Goal: Information Seeking & Learning: Find specific fact

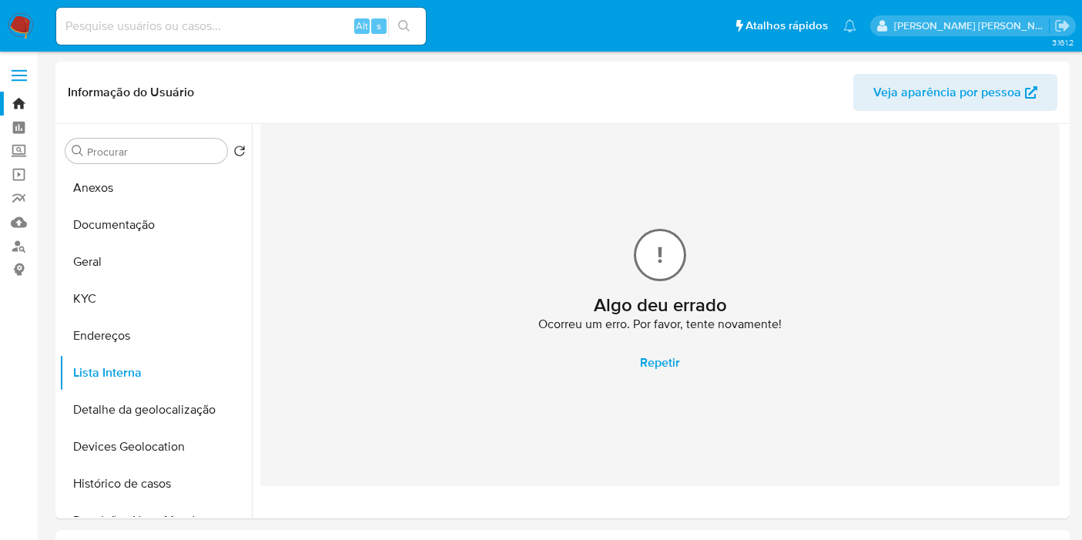
select select "10"
click at [242, 18] on input at bounding box center [241, 26] width 370 height 20
paste input "LBIYcw6fouIkLAKLKD1ur46A"
type input "LBIYcw6fouIkLAKLKD1ur46A"
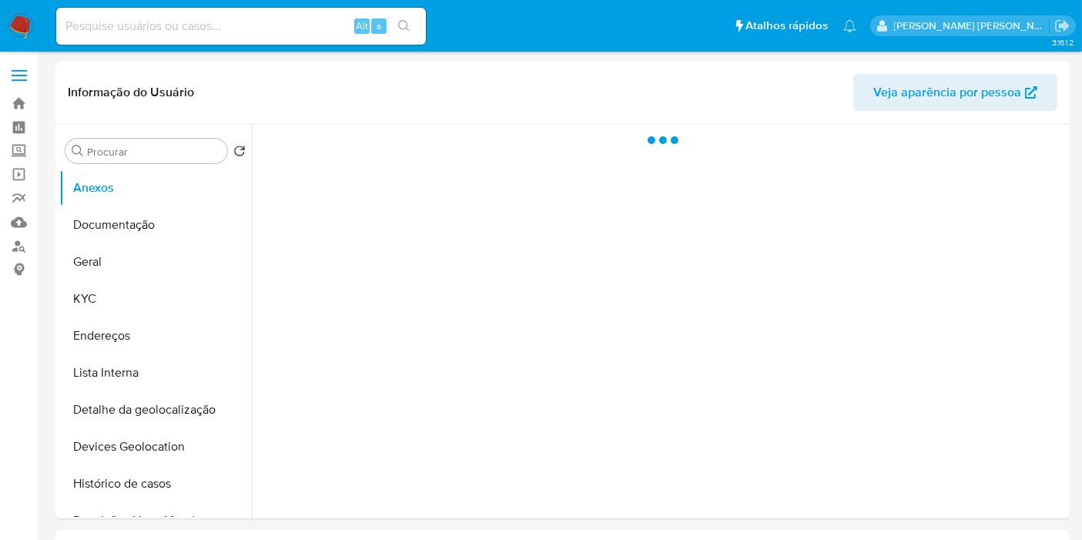
select select "10"
click at [139, 27] on input at bounding box center [241, 26] width 370 height 20
paste input "LBIYcw6fouIkLAKLKD1ur46A"
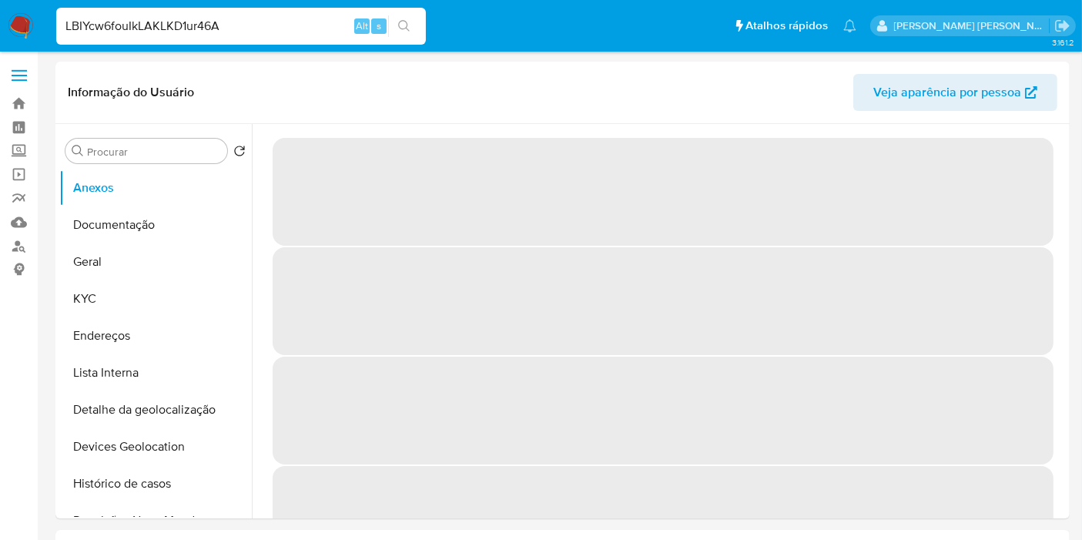
type input "LBIYcw6fouIkLAKLKD1ur46A"
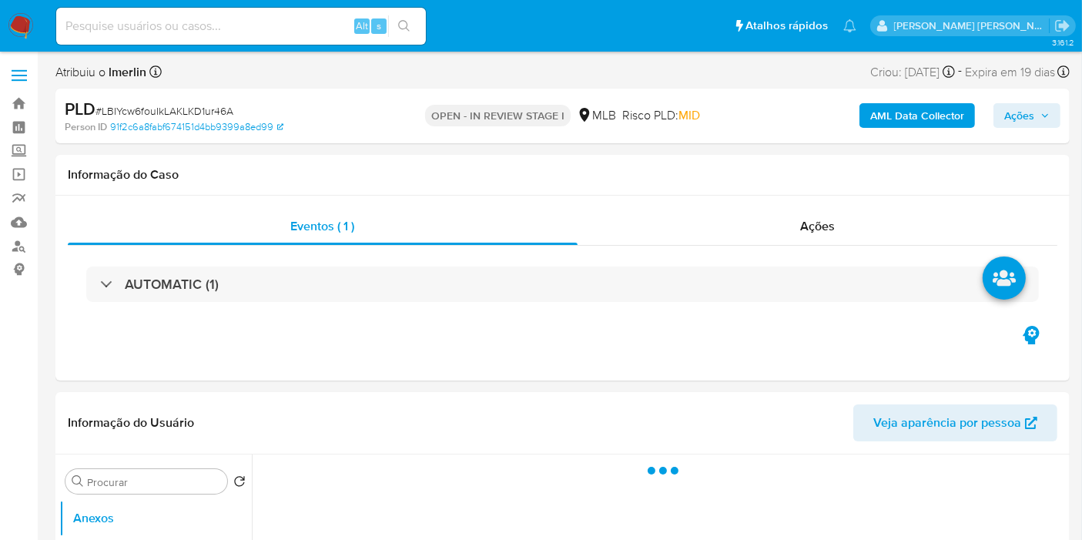
select select "10"
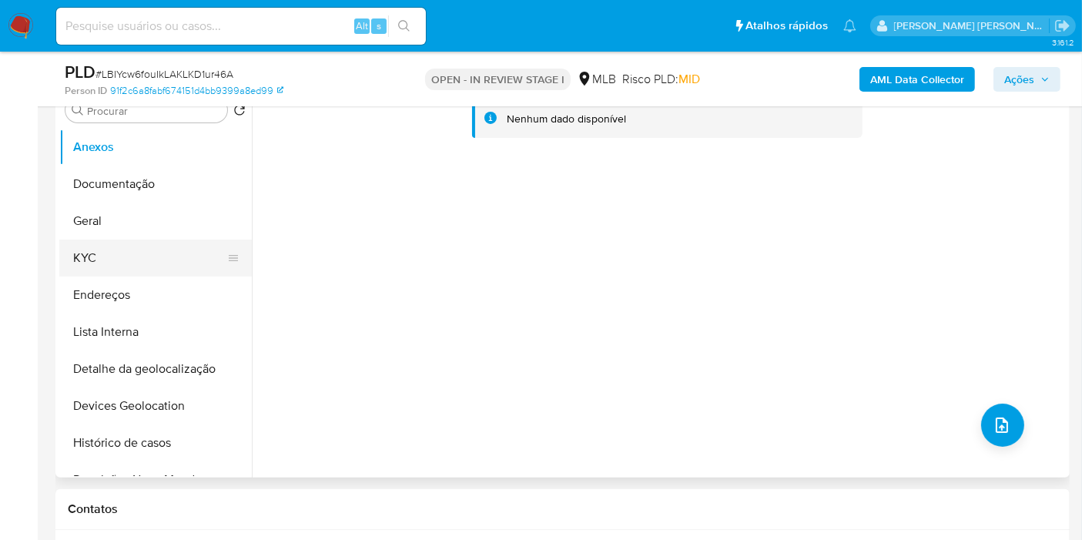
scroll to position [342, 0]
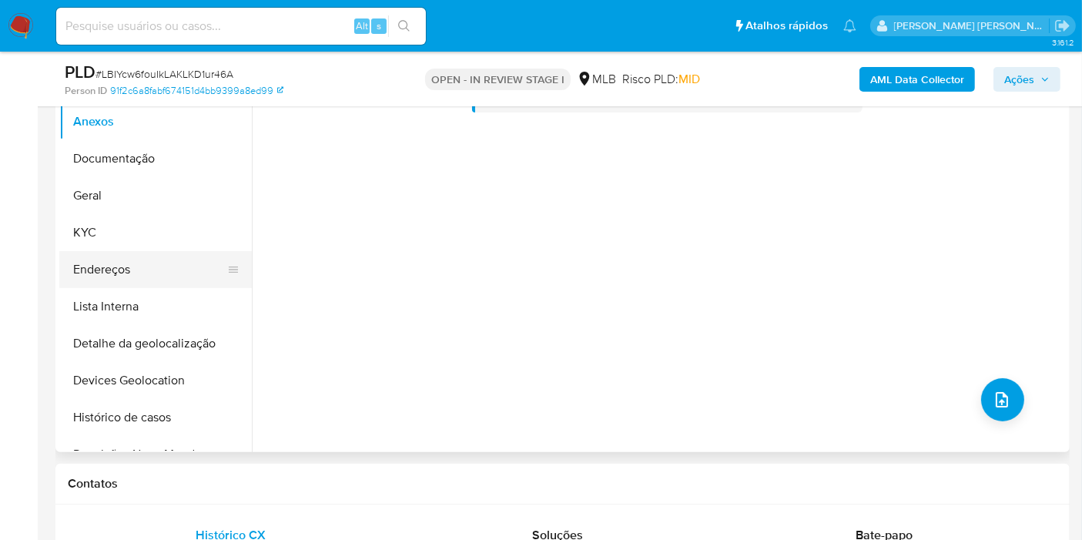
click at [130, 260] on button "Endereços" at bounding box center [149, 269] width 180 height 37
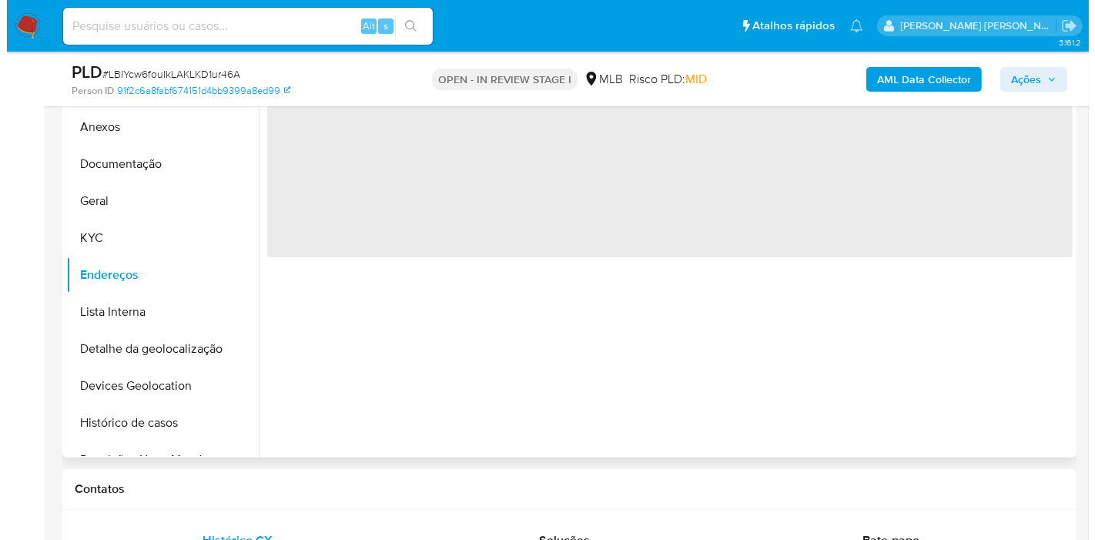
scroll to position [257, 0]
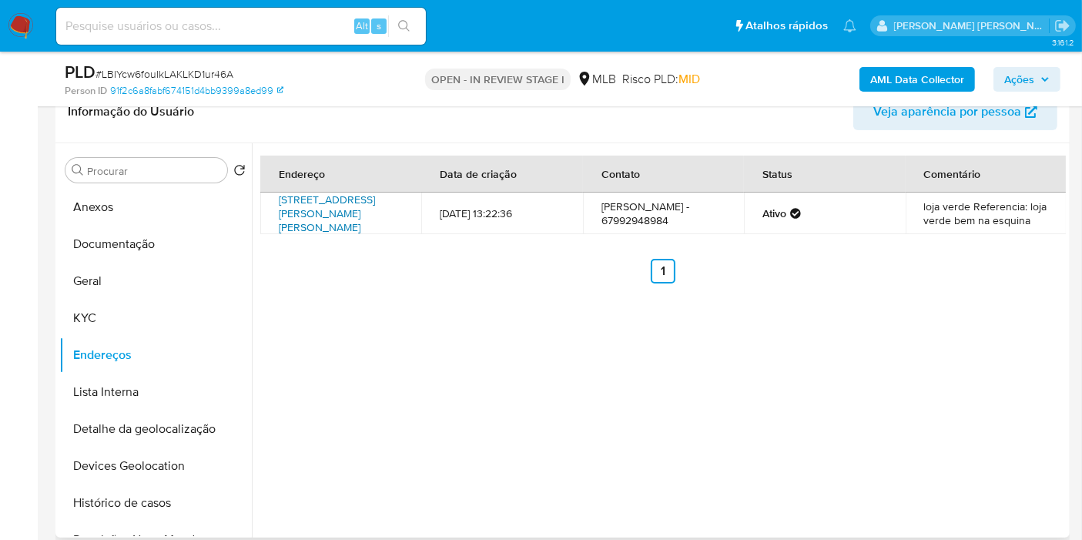
click at [374, 204] on link "Rua Edu Rocha 780, Corumbá, Mato Grosso Do Sul, 79333010, Brasil 780" at bounding box center [327, 213] width 96 height 43
click at [124, 327] on button "KYC" at bounding box center [149, 318] width 180 height 37
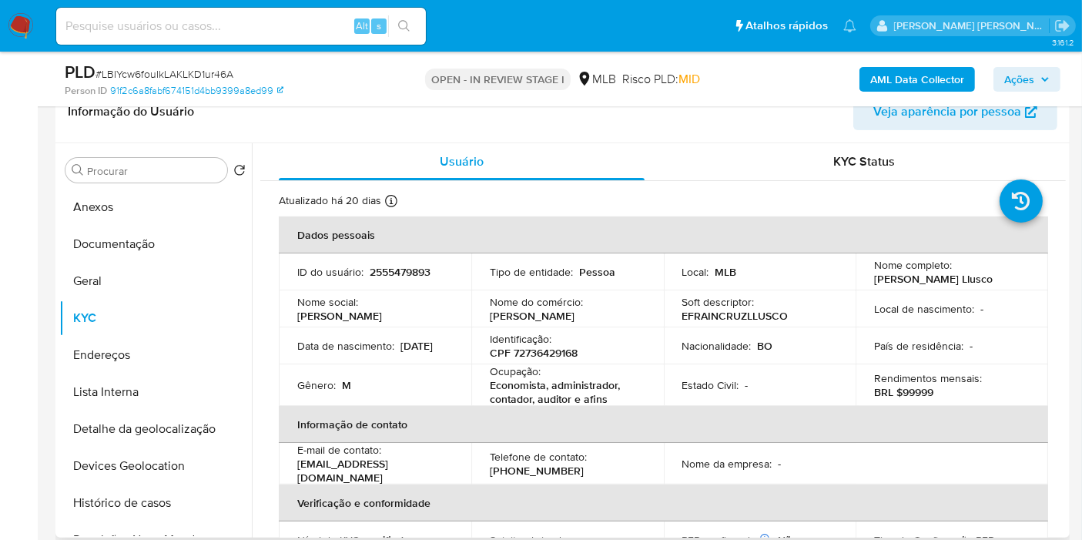
click at [538, 355] on p "CPF 72736429168" at bounding box center [534, 353] width 88 height 14
copy p "72736429168"
click at [162, 199] on button "Anexos" at bounding box center [149, 207] width 180 height 37
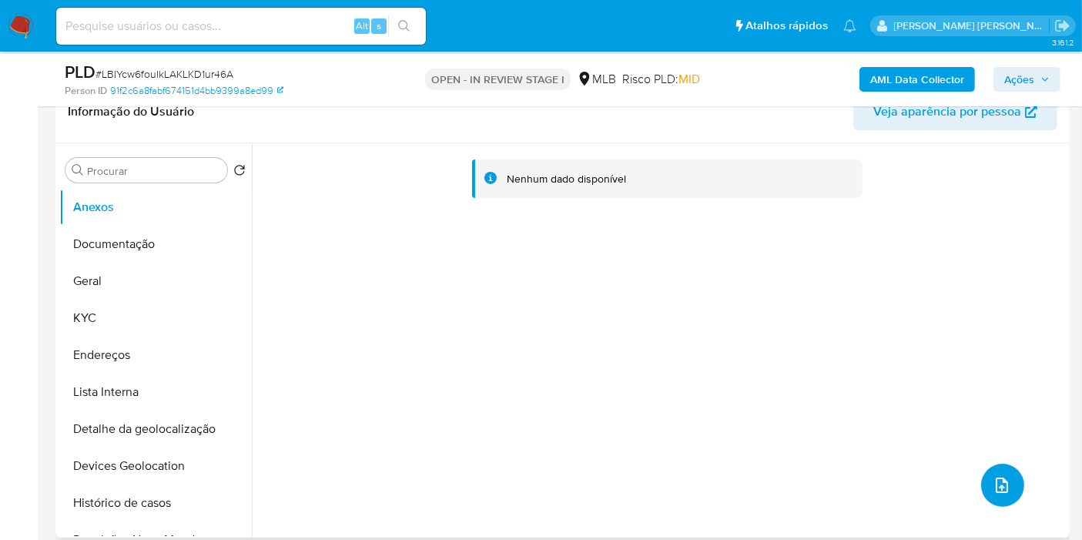
click at [999, 476] on icon "upload-file" at bounding box center [1002, 485] width 18 height 18
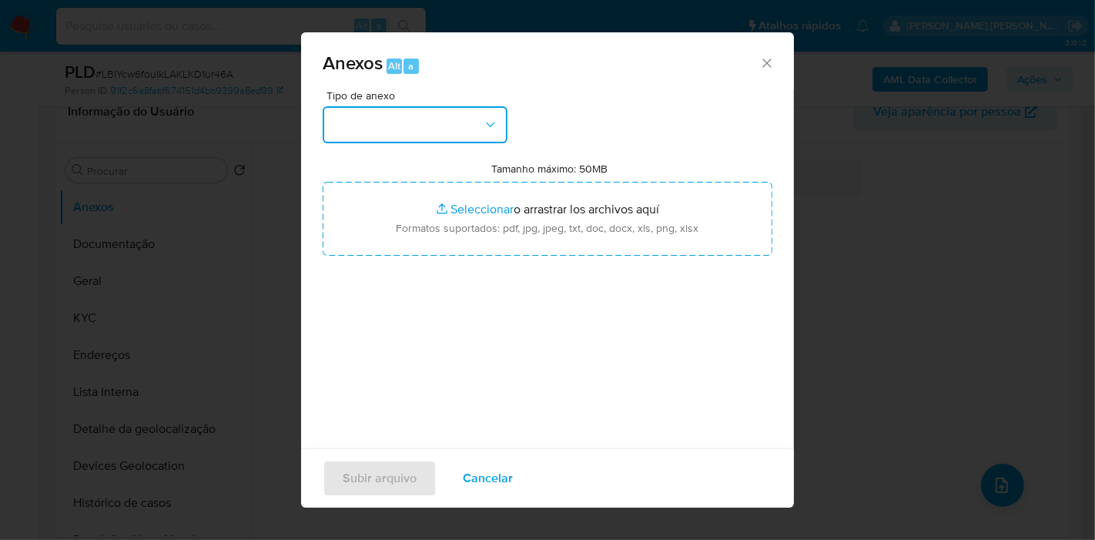
click at [418, 125] on button "button" at bounding box center [415, 124] width 185 height 37
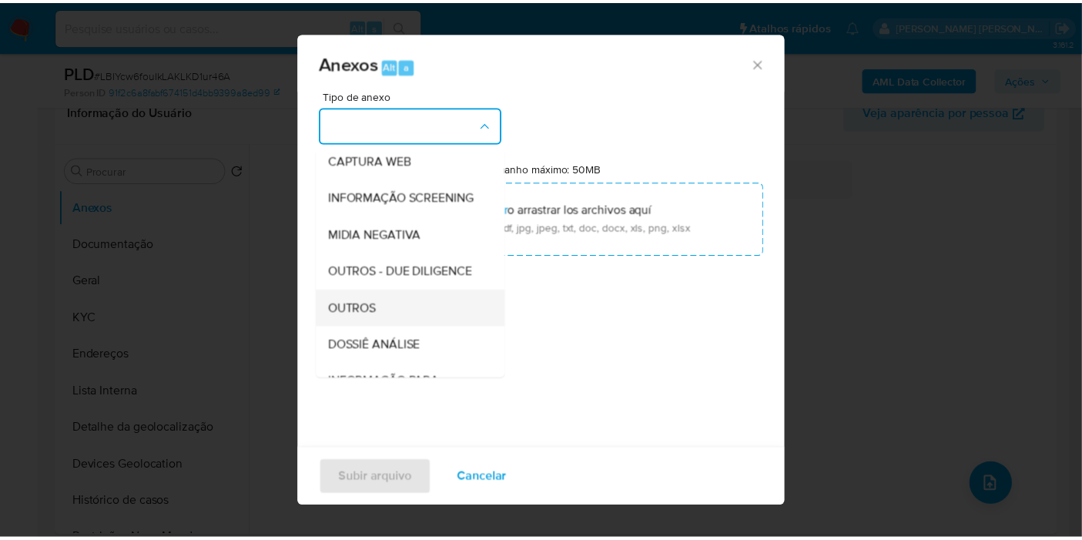
scroll to position [171, 0]
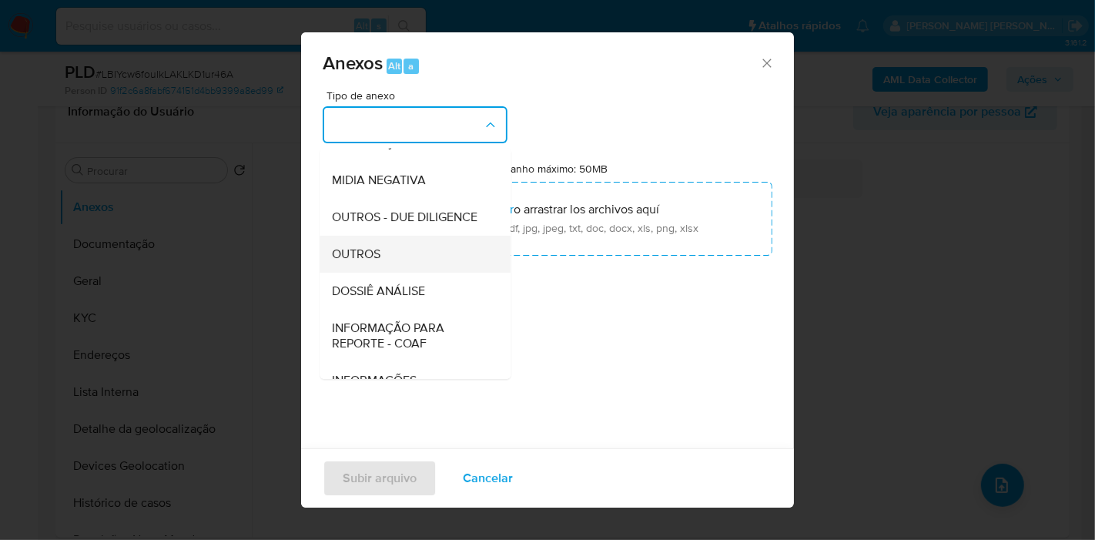
click at [399, 299] on span "DOSSIÊ ANÁLISE" at bounding box center [378, 290] width 93 height 15
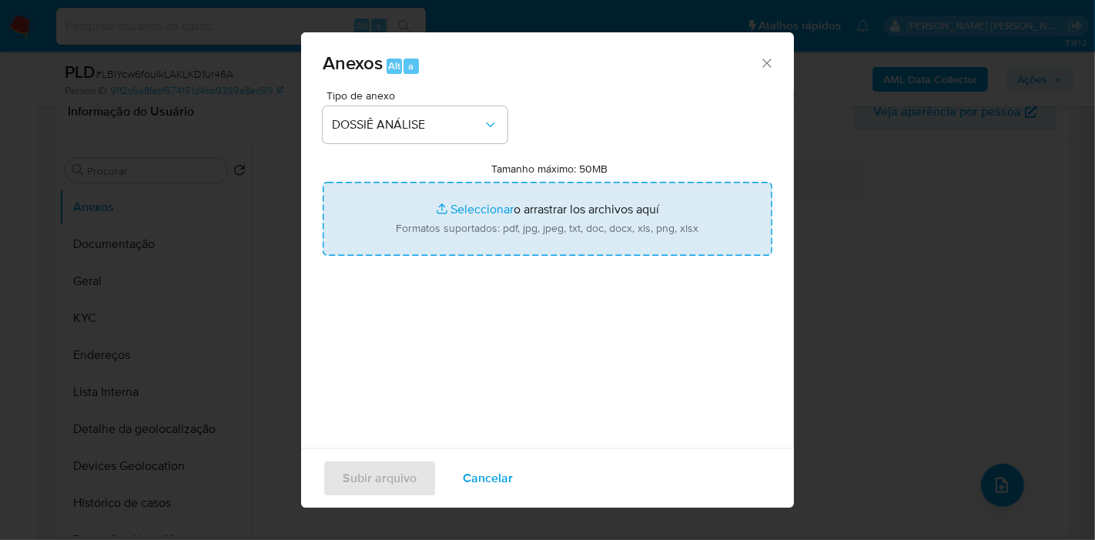
click at [518, 233] on input "Tamanho máximo: 50MB Seleccionar archivos" at bounding box center [548, 219] width 450 height 74
type input "C:\fakepath\SAR - XXX - CPF 72736429168 - EFRAIN CRUZ LLUSCO.pdf"
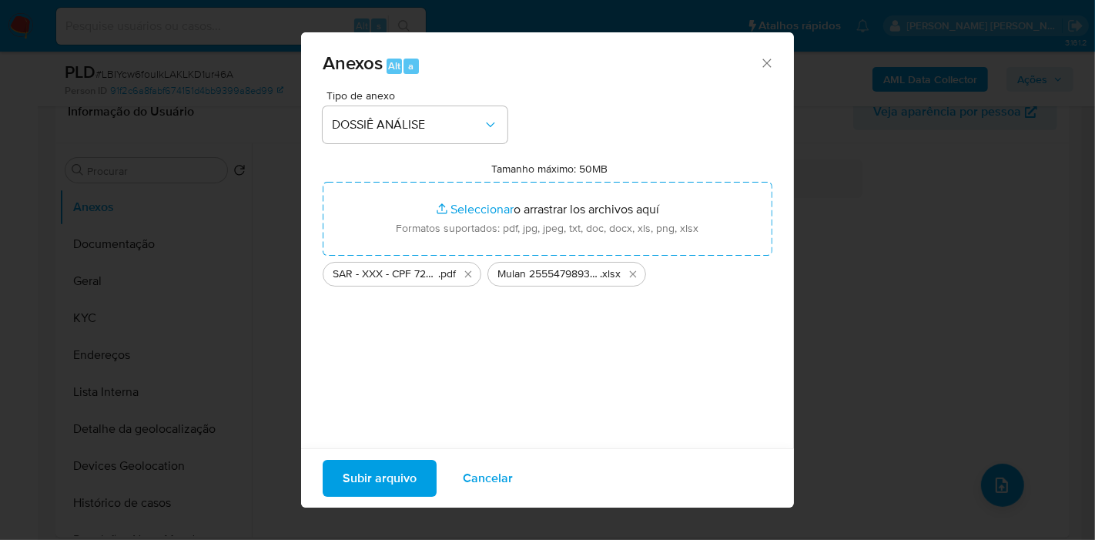
click at [388, 464] on span "Subir arquivo" at bounding box center [380, 478] width 74 height 34
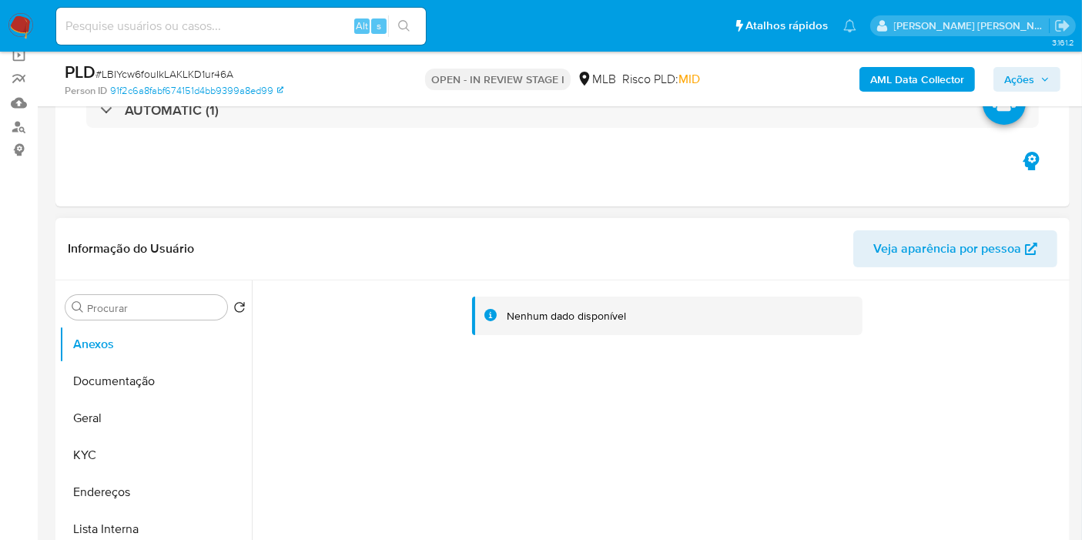
scroll to position [0, 0]
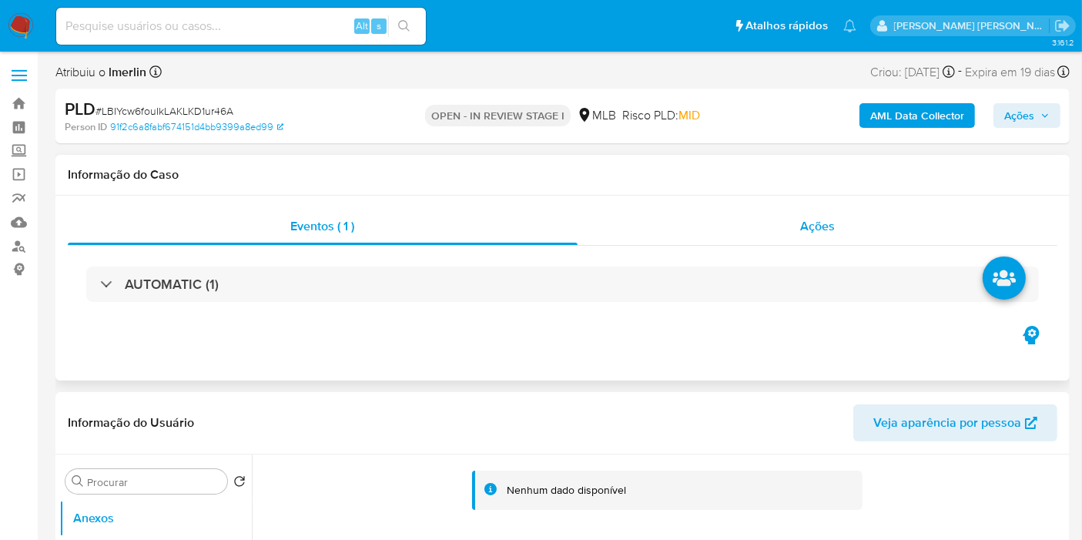
click at [854, 216] on div "Ações" at bounding box center [818, 226] width 481 height 37
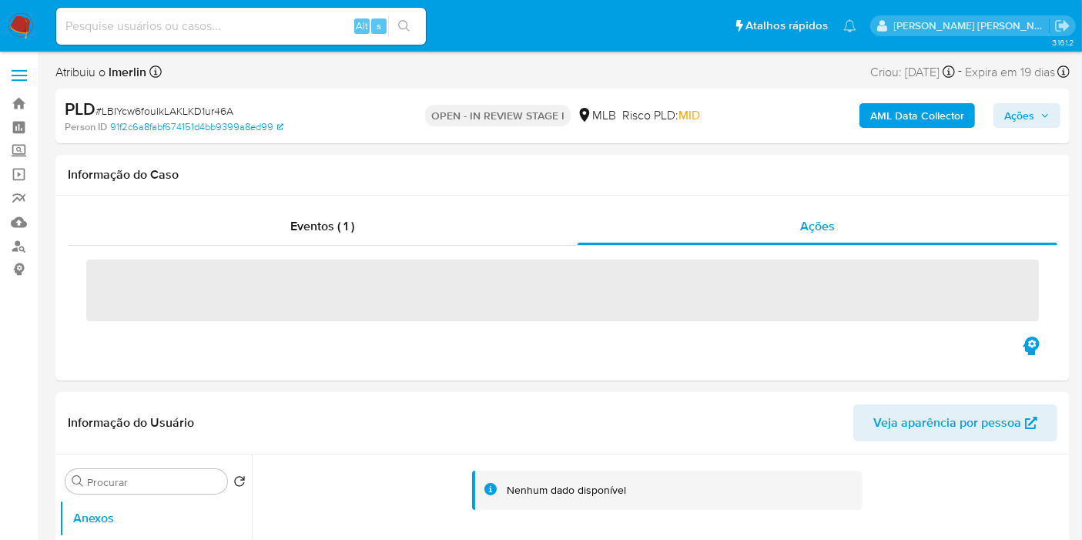
click at [1031, 112] on span "Ações" at bounding box center [1020, 115] width 30 height 25
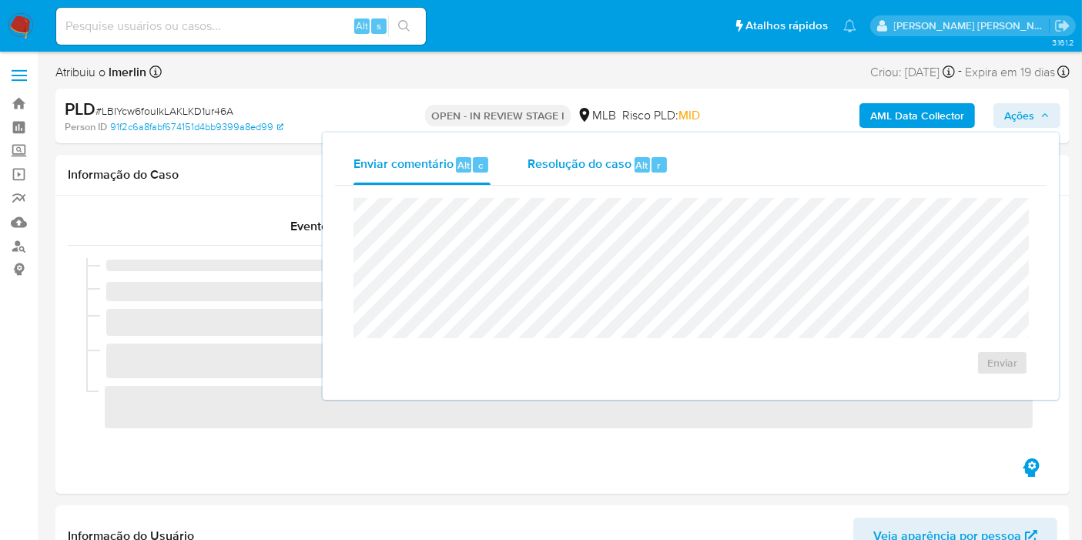
click at [627, 163] on span "Resolução do caso" at bounding box center [580, 165] width 104 height 18
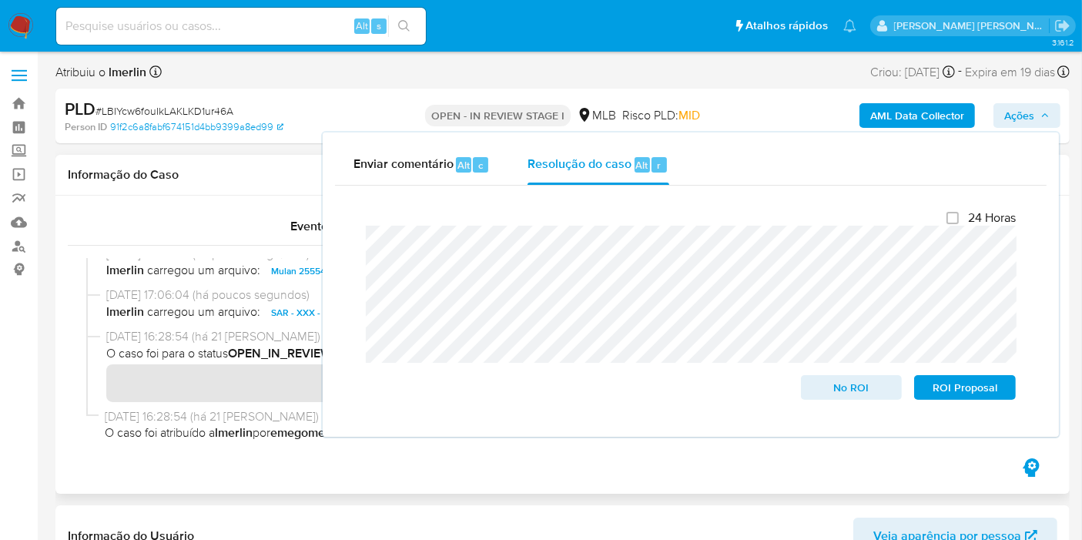
scroll to position [16, 0]
click at [168, 489] on div "Eventos ( 1 ) Ações" at bounding box center [562, 345] width 1015 height 298
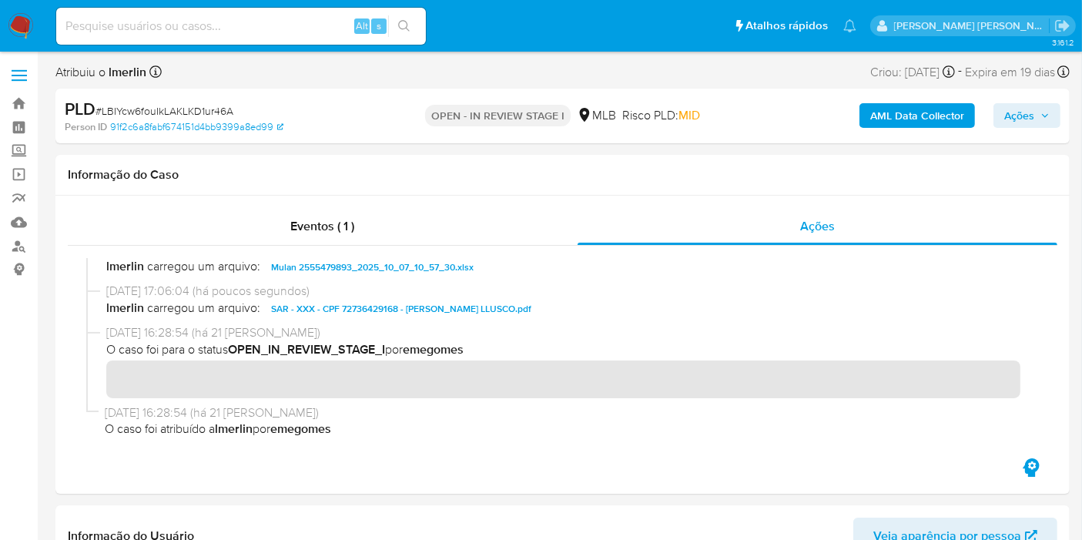
click at [937, 121] on b "AML Data Collector" at bounding box center [917, 115] width 94 height 25
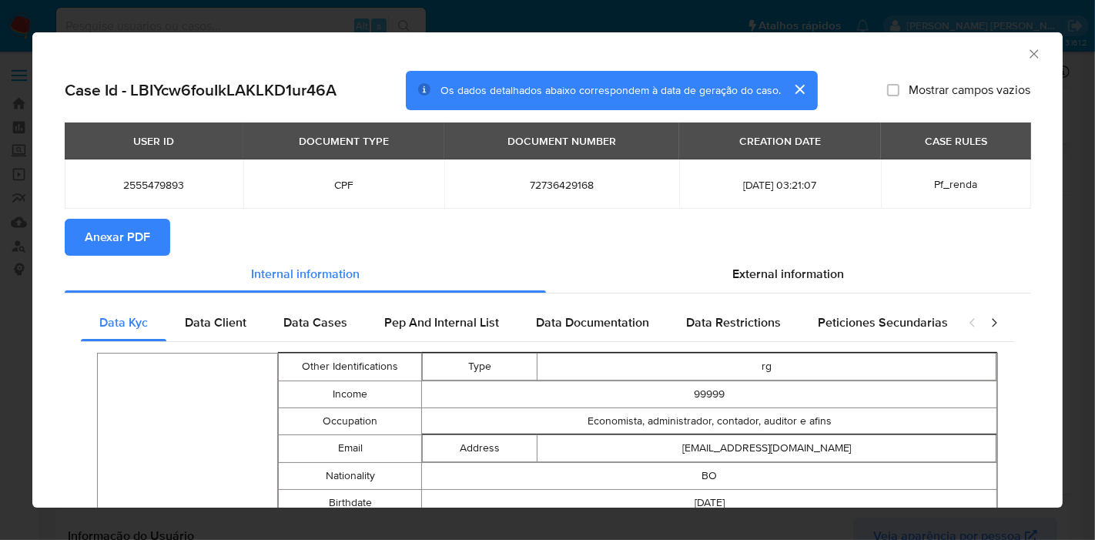
click at [98, 230] on span "Anexar PDF" at bounding box center [117, 237] width 65 height 34
click at [1031, 57] on div "AML Data Collector" at bounding box center [547, 51] width 1031 height 39
click at [1027, 55] on icon "Fechar a janela" at bounding box center [1034, 53] width 15 height 15
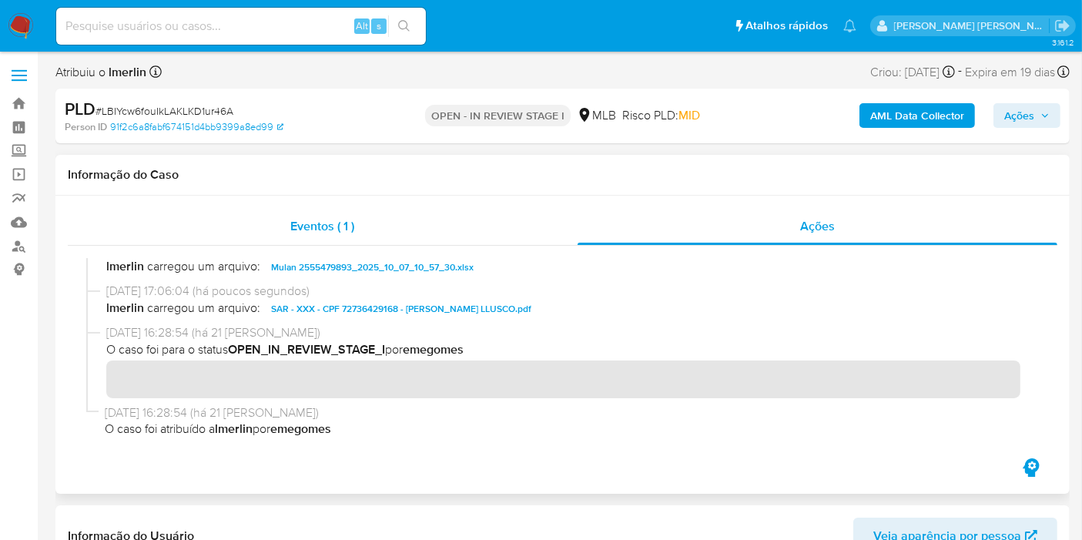
click at [416, 240] on div "Eventos ( 1 )" at bounding box center [323, 226] width 510 height 37
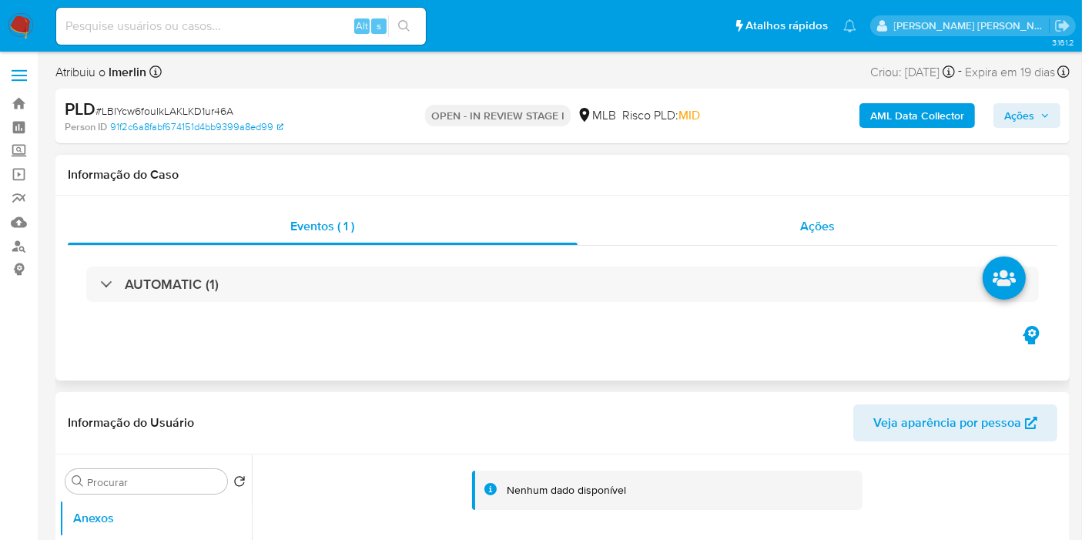
click at [750, 230] on div "Ações" at bounding box center [818, 226] width 481 height 37
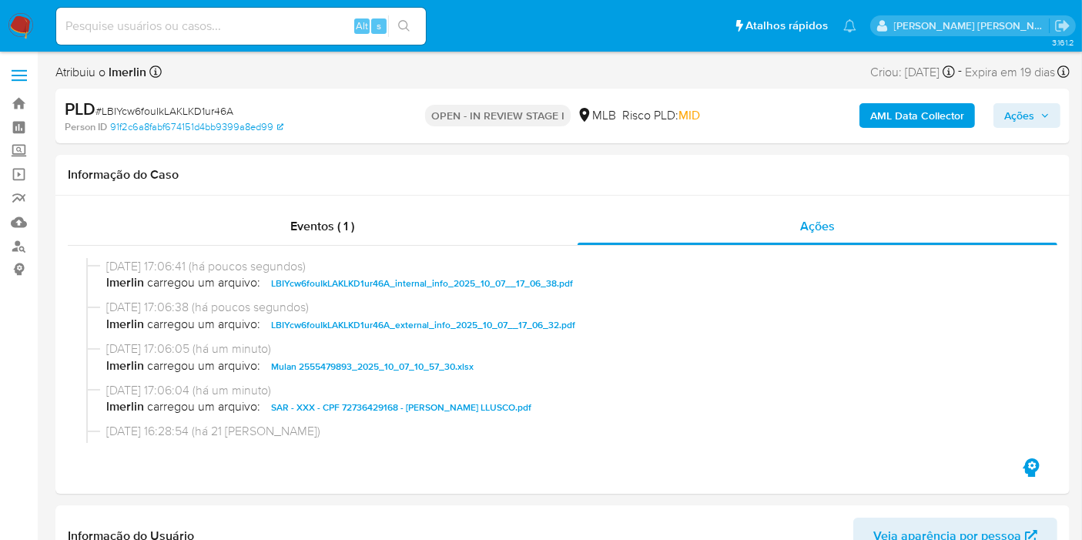
click at [1032, 122] on span "Ações" at bounding box center [1020, 115] width 30 height 25
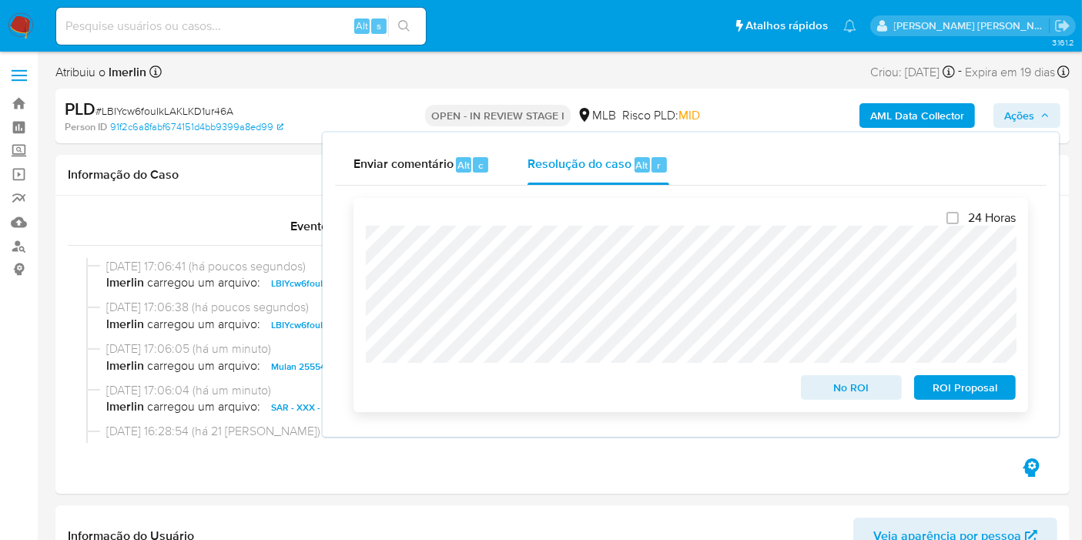
scroll to position [171, 0]
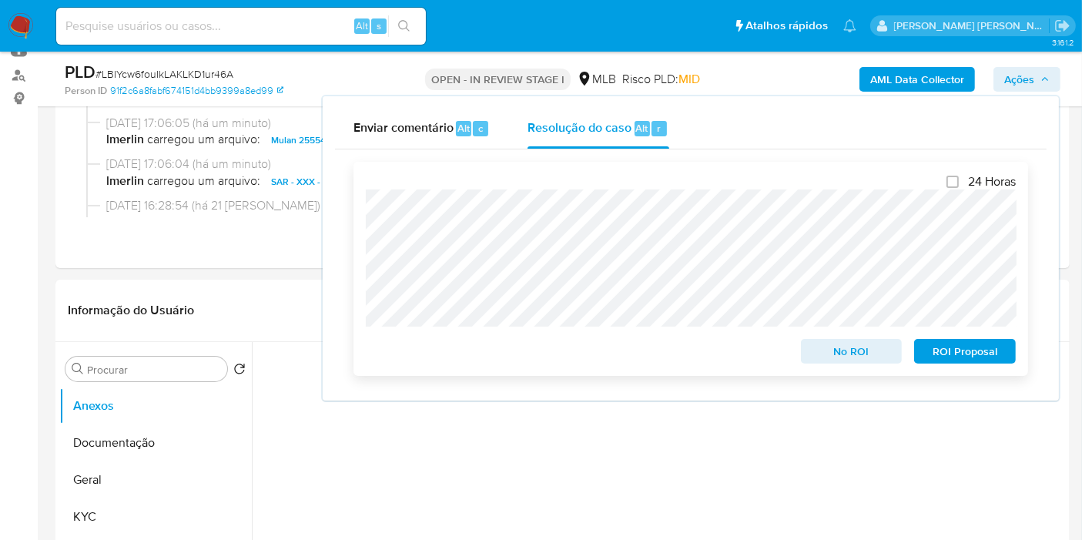
click at [993, 354] on span "ROI Proposal" at bounding box center [965, 351] width 80 height 22
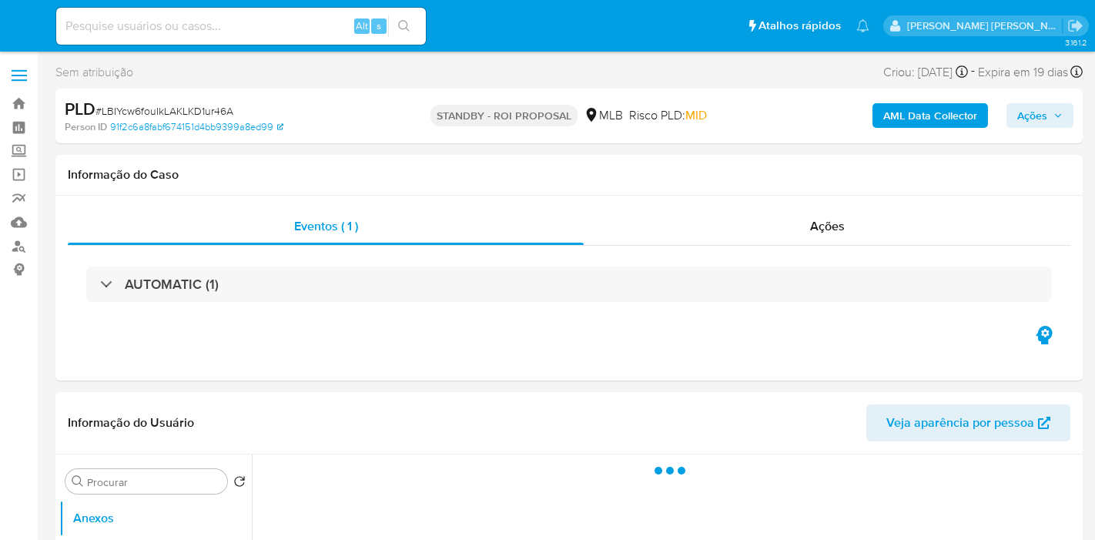
select select "10"
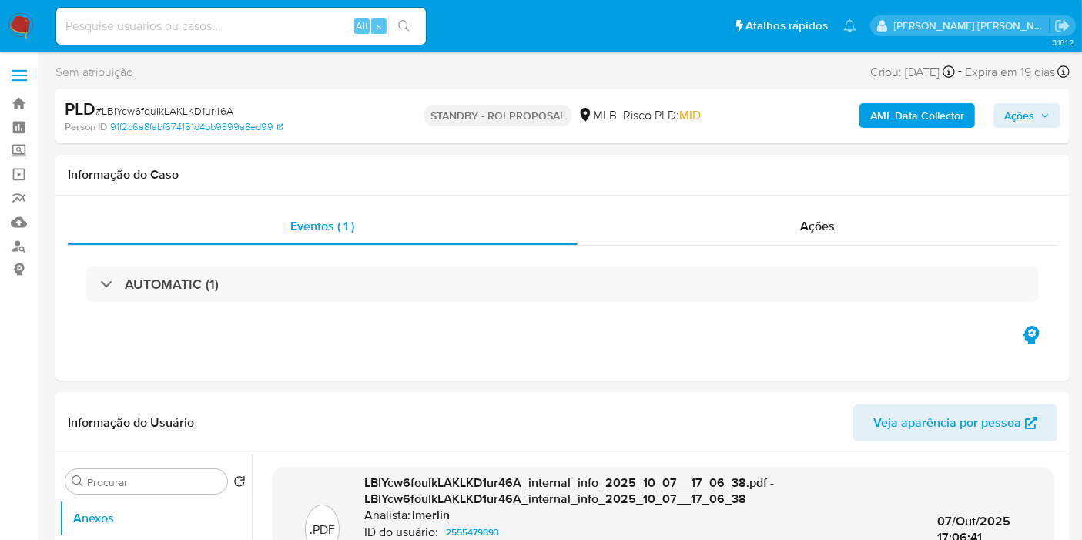
click at [24, 34] on img at bounding box center [21, 26] width 26 height 26
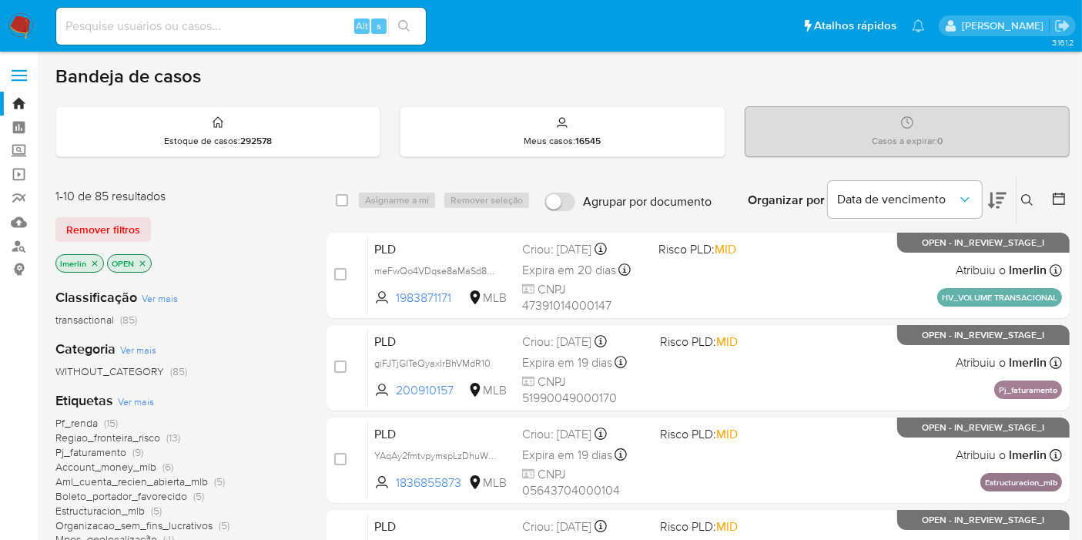
click at [272, 25] on input at bounding box center [241, 26] width 370 height 20
click at [94, 259] on icon "close-filter" at bounding box center [94, 263] width 9 height 9
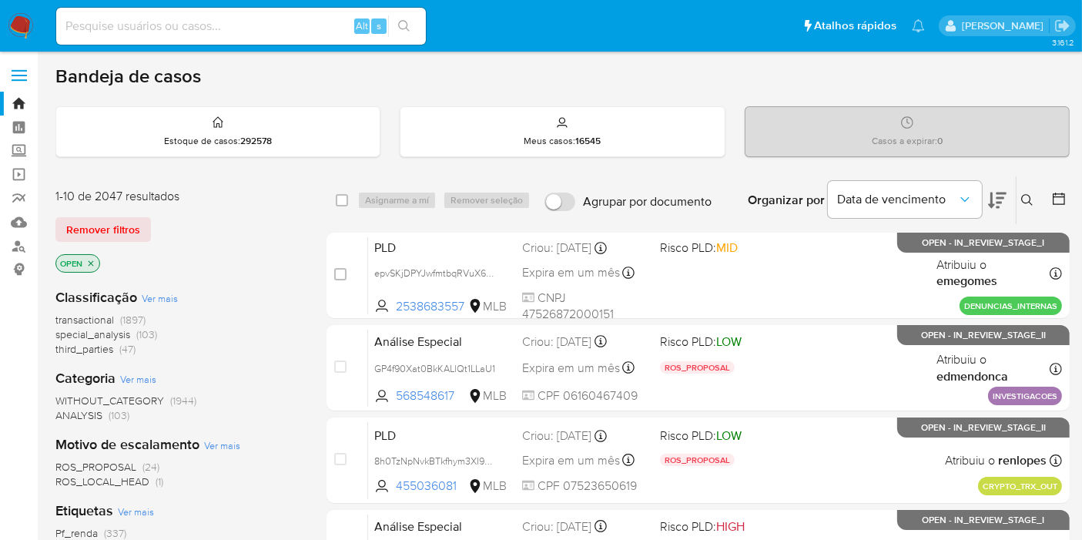
click at [186, 26] on input at bounding box center [241, 26] width 370 height 20
paste input "35384031"
type input "35384031"
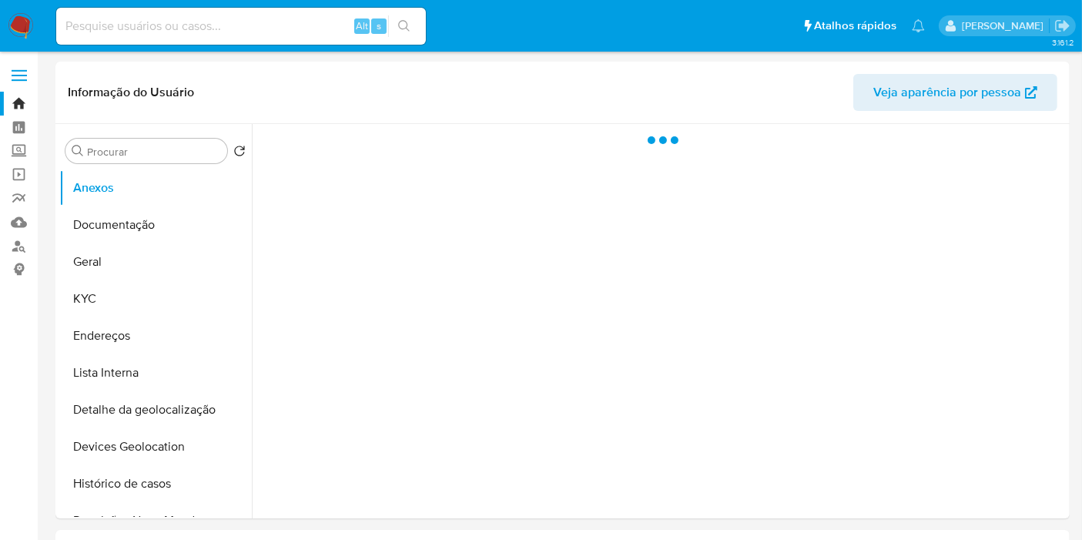
select select "10"
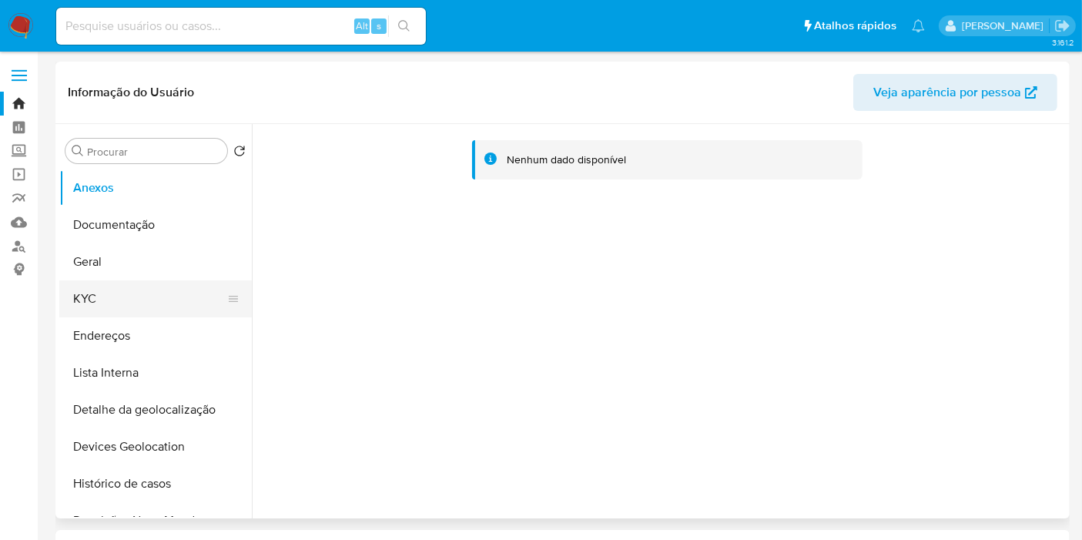
click at [116, 307] on button "KYC" at bounding box center [149, 298] width 180 height 37
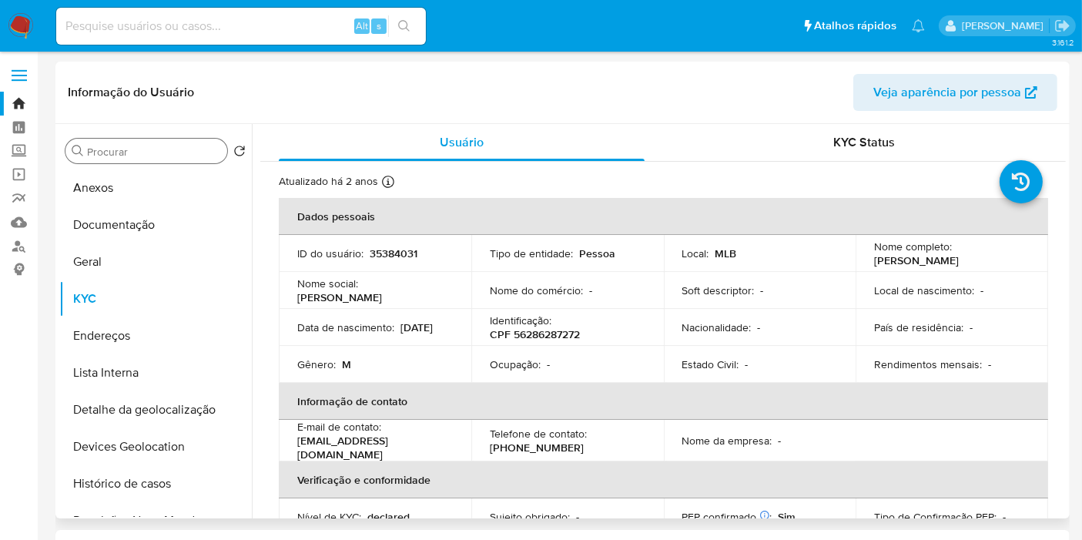
click at [137, 150] on input "Procurar" at bounding box center [154, 152] width 134 height 14
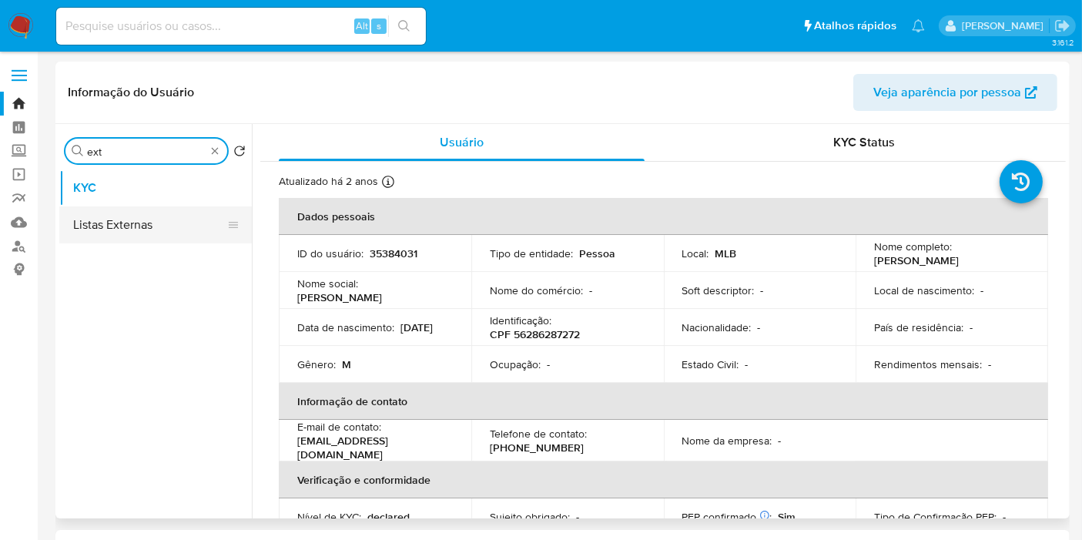
type input "ext"
click at [145, 225] on button "Listas Externas" at bounding box center [149, 224] width 180 height 37
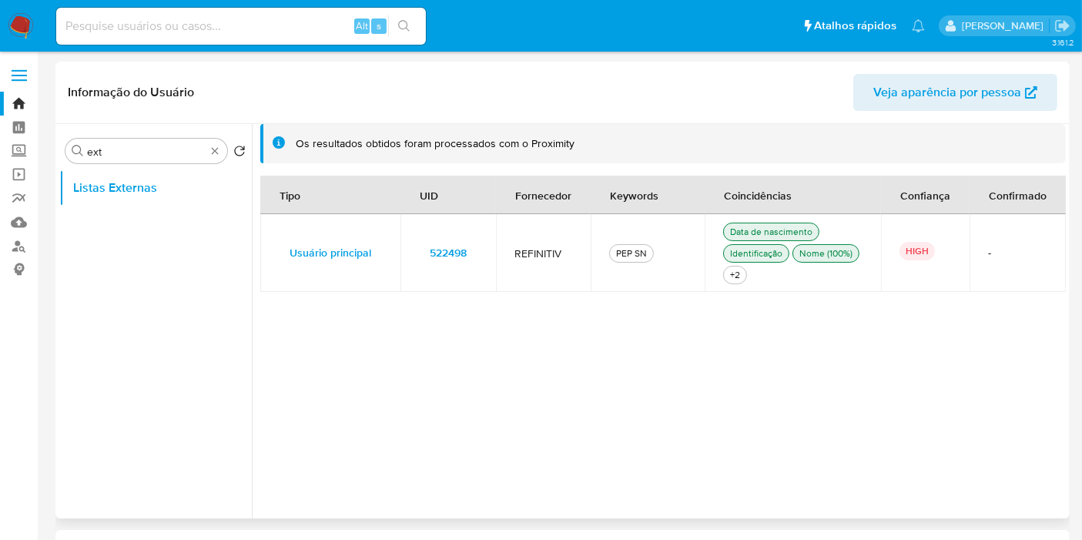
click at [489, 257] on td "522498" at bounding box center [449, 253] width 96 height 78
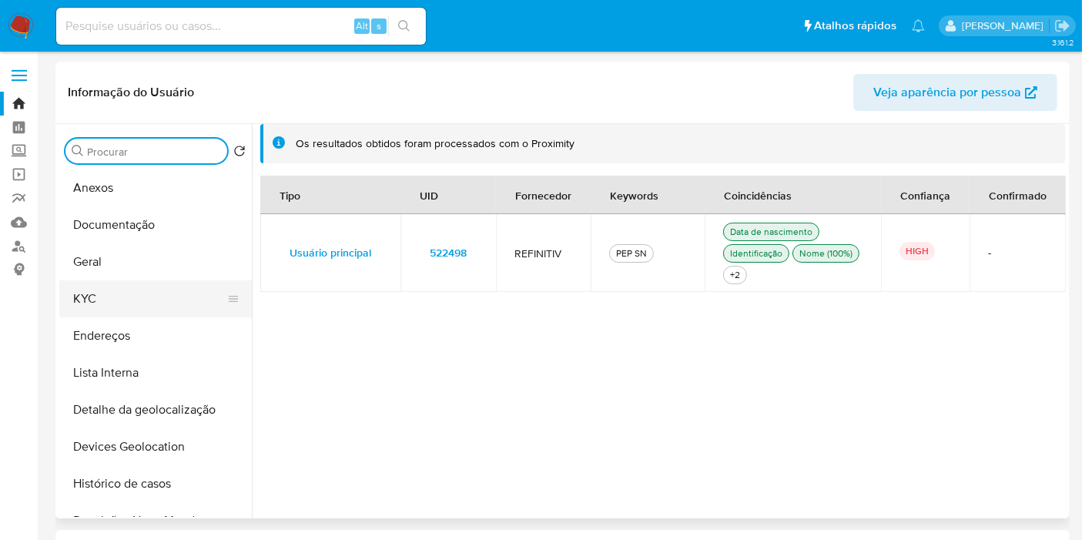
click at [124, 293] on button "KYC" at bounding box center [149, 298] width 180 height 37
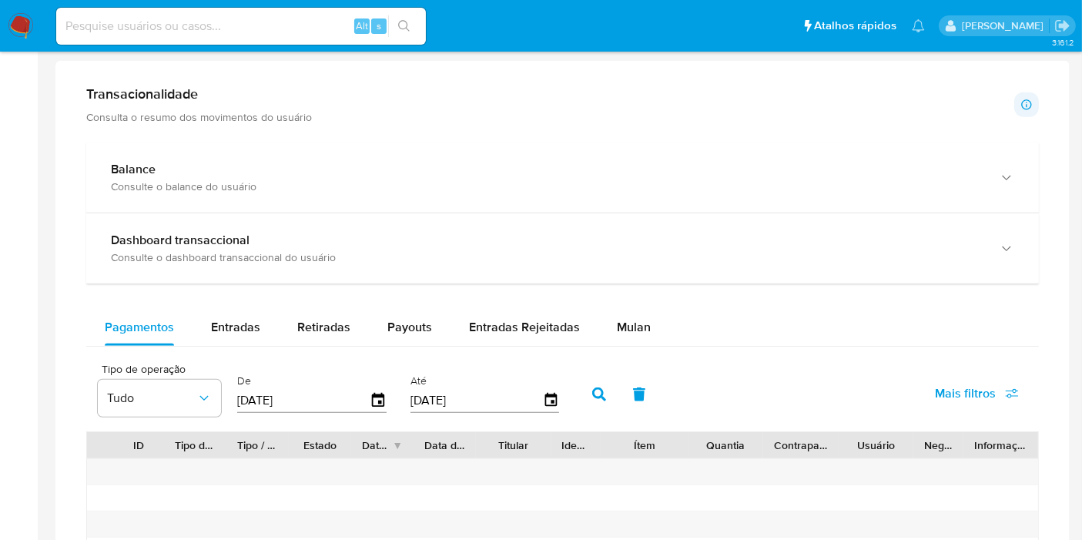
scroll to position [941, 0]
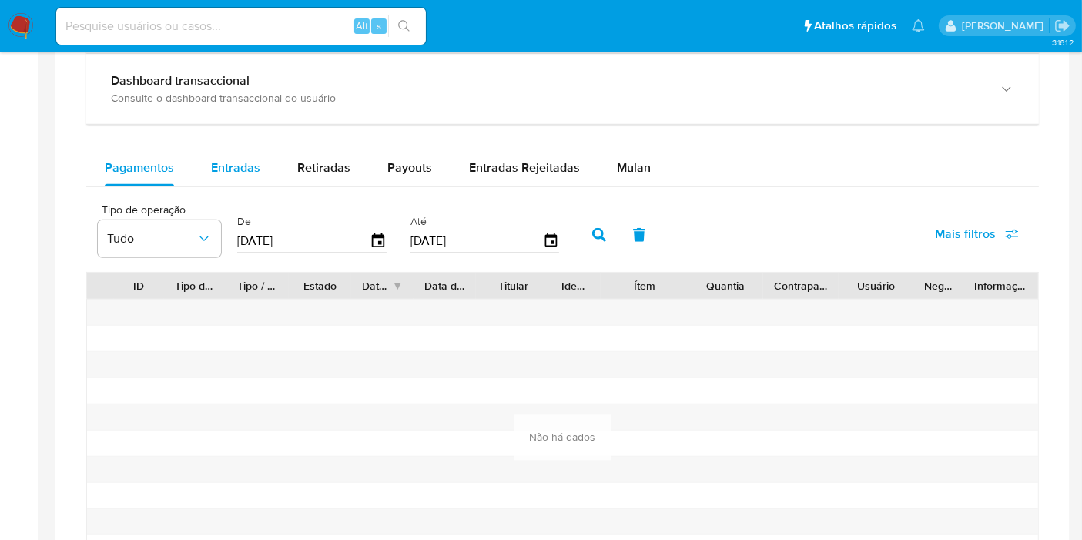
click at [233, 159] on span "Entradas" at bounding box center [235, 168] width 49 height 18
select select "10"
click at [340, 170] on span "Retiradas" at bounding box center [323, 168] width 53 height 18
select select "10"
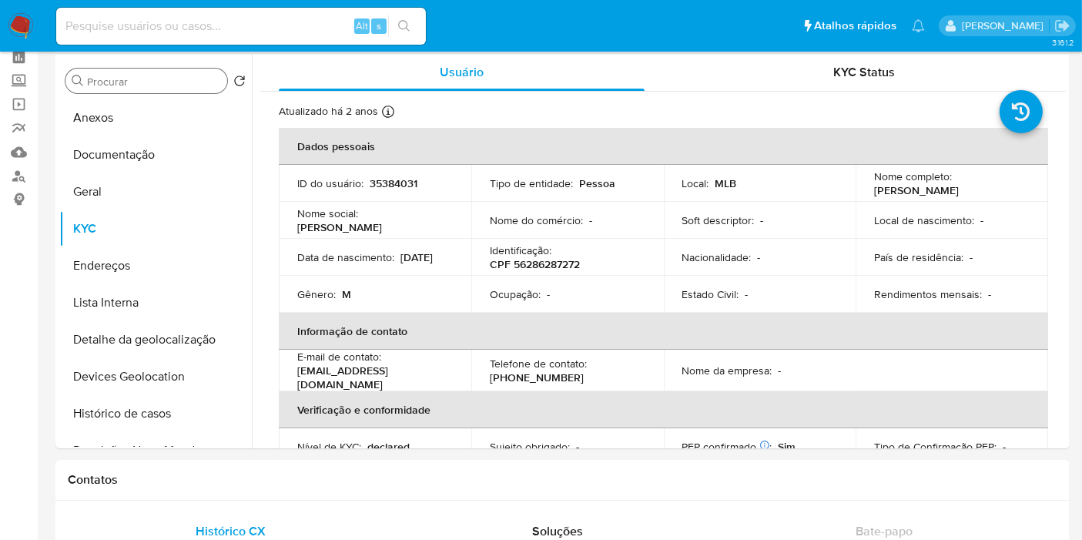
scroll to position [0, 0]
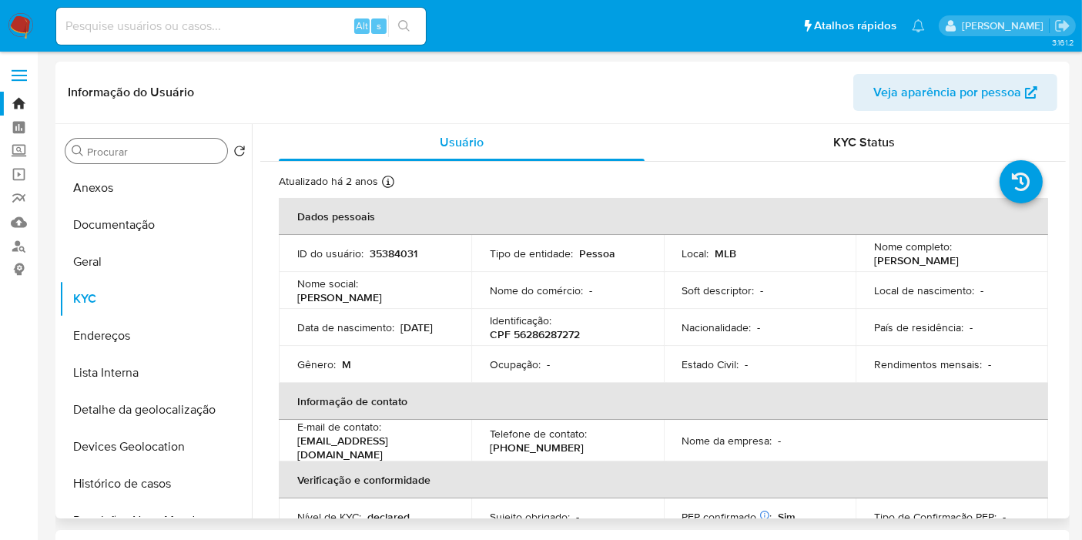
click at [542, 333] on p "CPF 56286287272" at bounding box center [535, 334] width 90 height 14
copy p "56286287272"
click at [286, 19] on input at bounding box center [241, 26] width 370 height 20
paste input "2228515241"
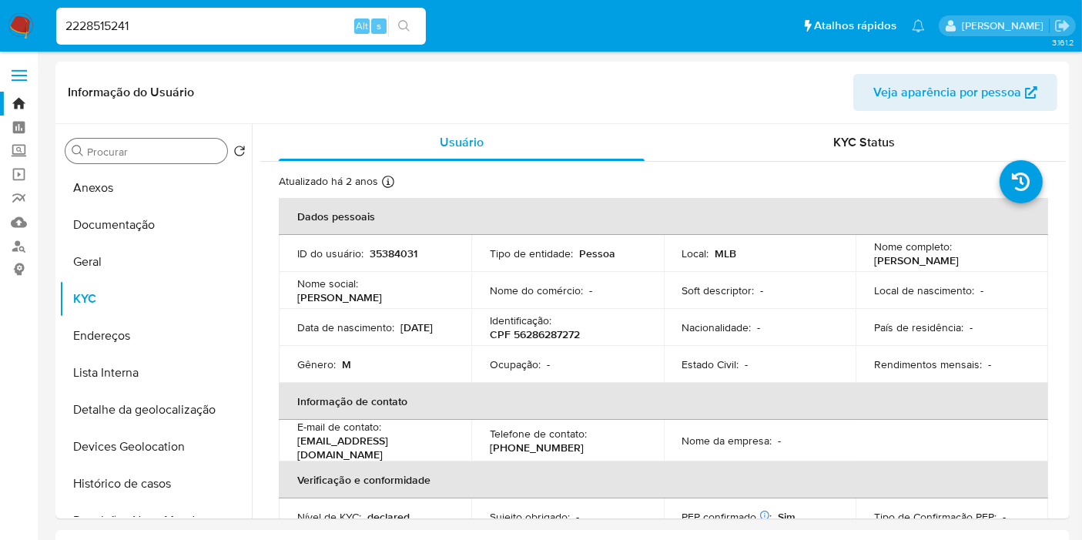
type input "2228515241"
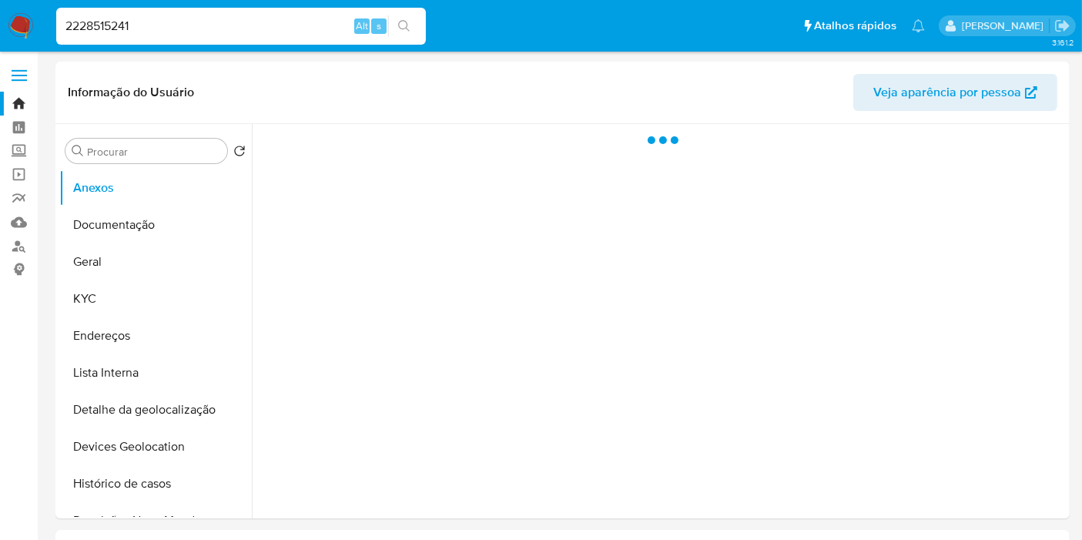
select select "10"
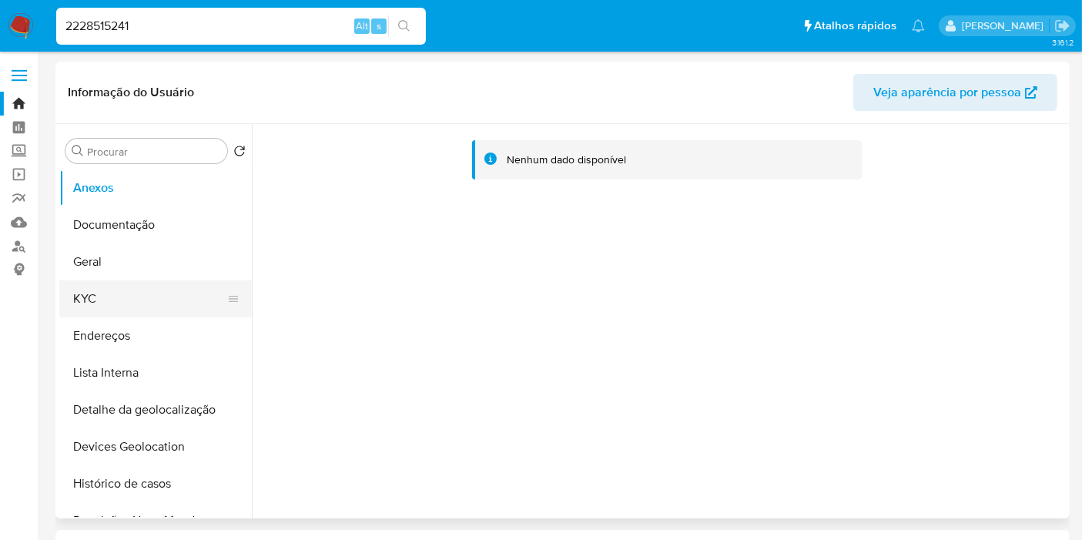
click at [105, 294] on button "KYC" at bounding box center [149, 298] width 180 height 37
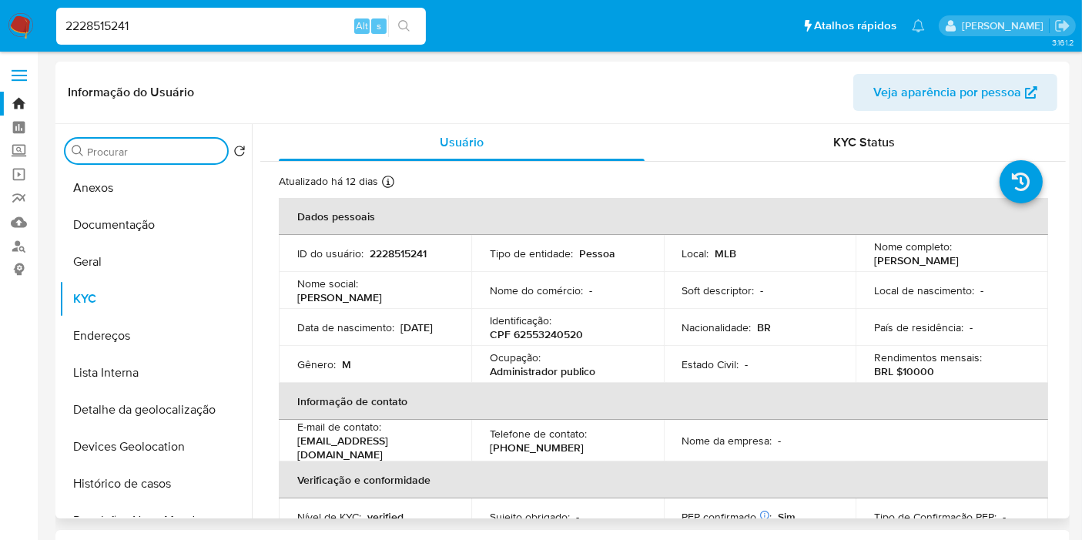
click at [183, 153] on input "Procurar" at bounding box center [154, 152] width 134 height 14
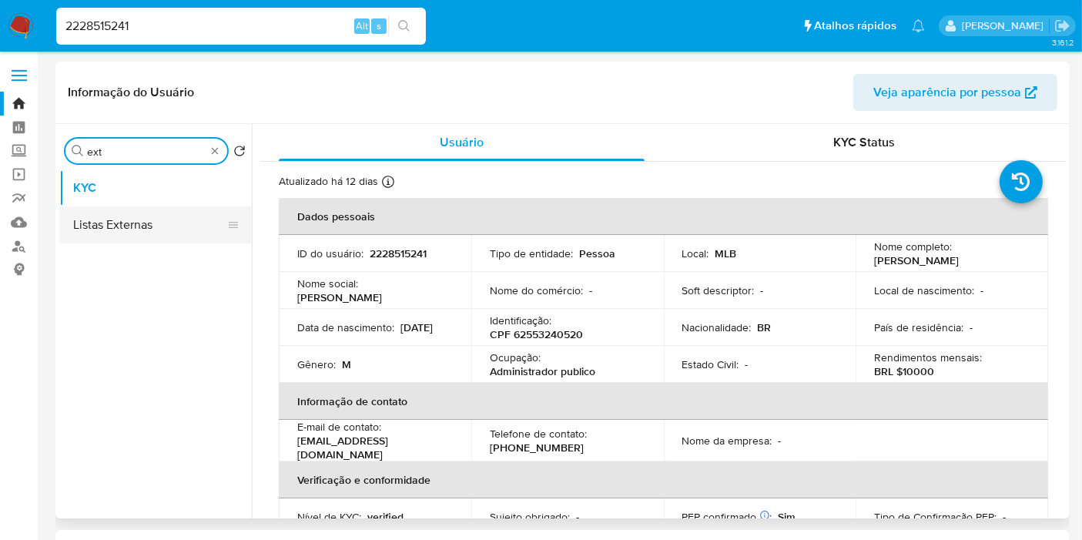
type input "ext"
click at [139, 236] on button "Listas Externas" at bounding box center [149, 224] width 180 height 37
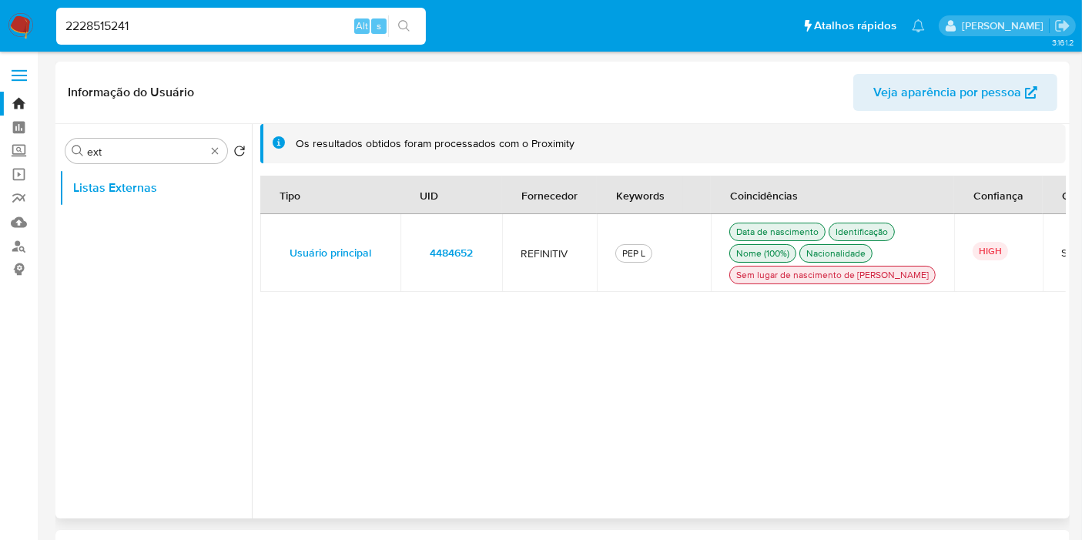
click at [489, 260] on td "4484652" at bounding box center [452, 253] width 102 height 78
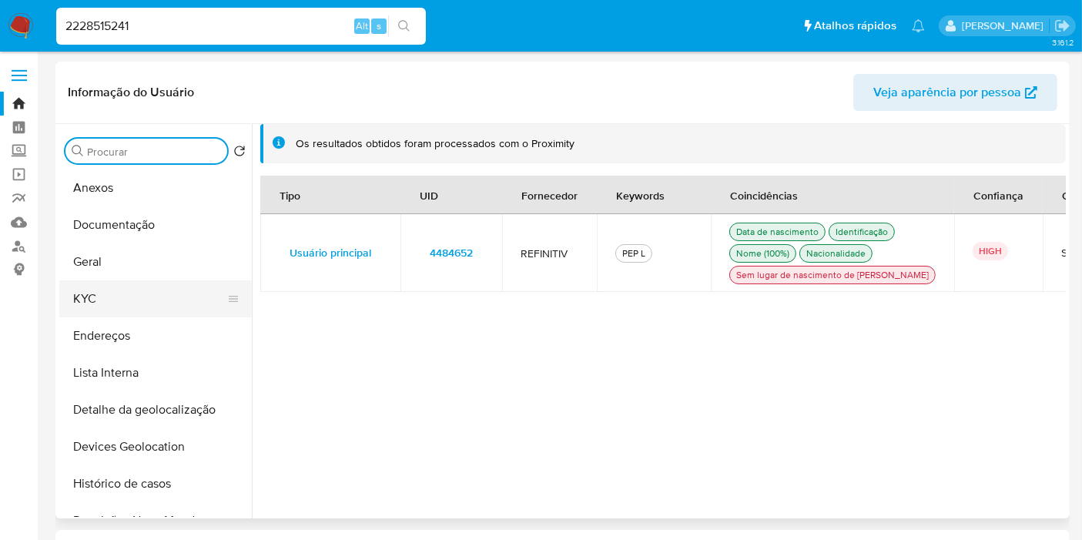
click at [121, 293] on button "KYC" at bounding box center [149, 298] width 180 height 37
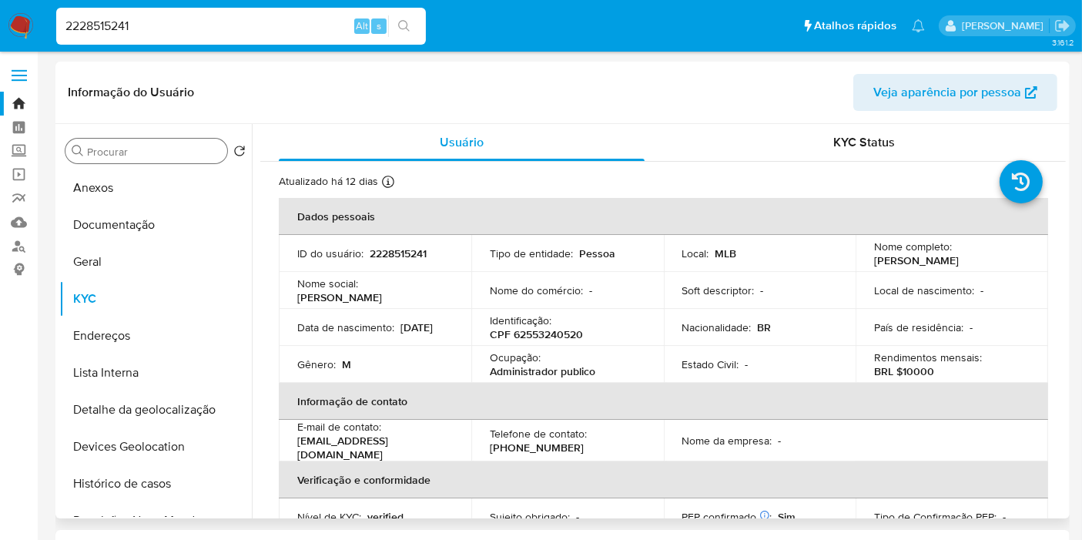
click at [565, 334] on p "CPF 62553240520" at bounding box center [536, 334] width 93 height 14
copy p "62553240520"
click at [166, 27] on input "2228515241" at bounding box center [241, 26] width 370 height 20
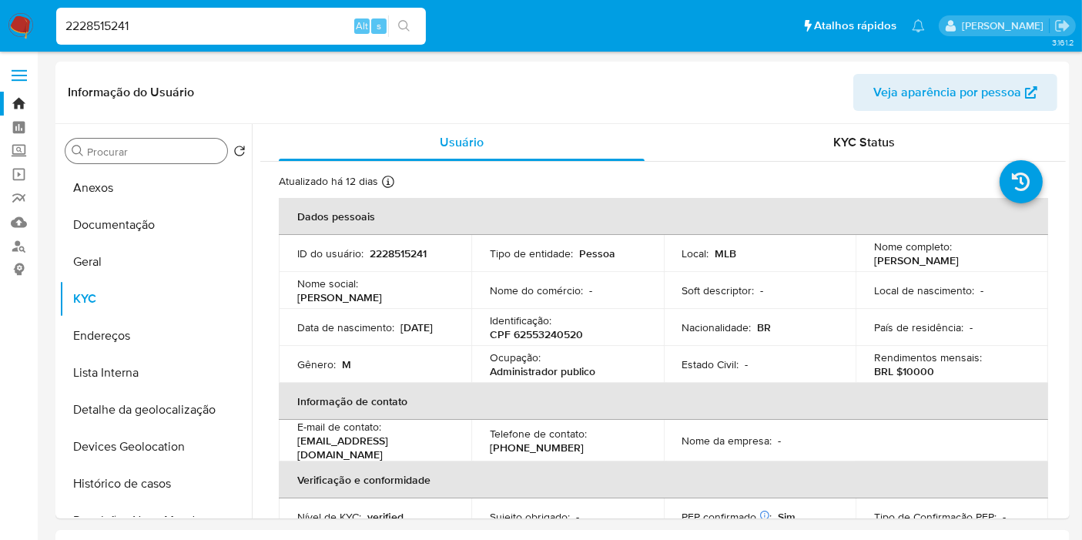
click at [166, 27] on input "2228515241" at bounding box center [241, 26] width 370 height 20
paste input "48259782"
type input "482597821"
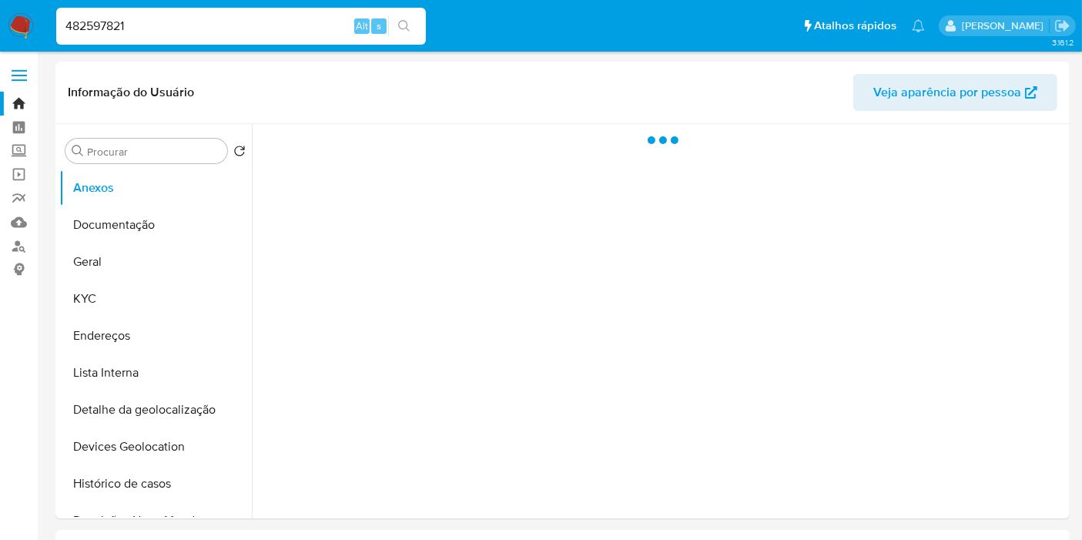
select select "10"
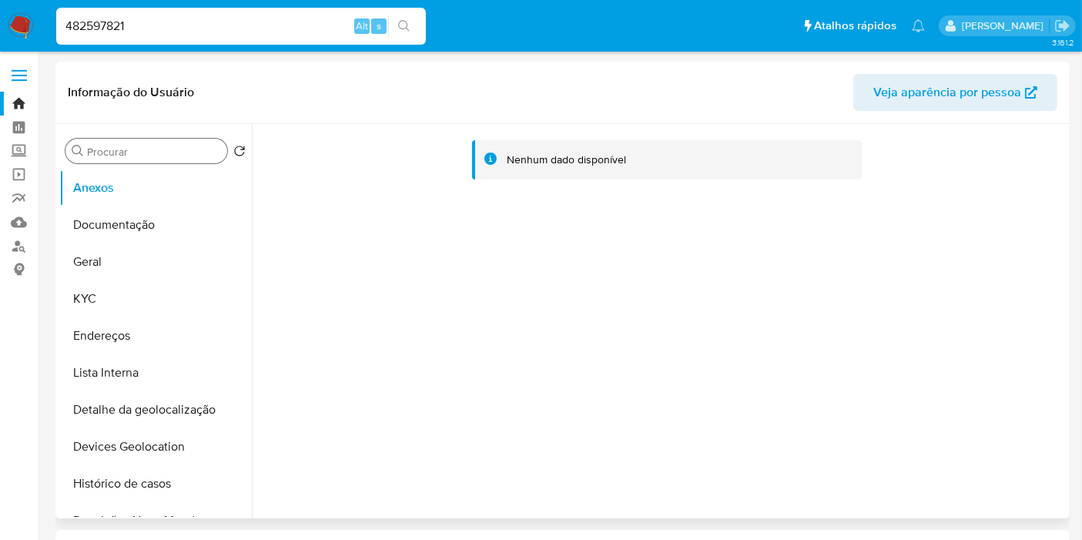
click at [147, 149] on input "Procurar" at bounding box center [154, 152] width 134 height 14
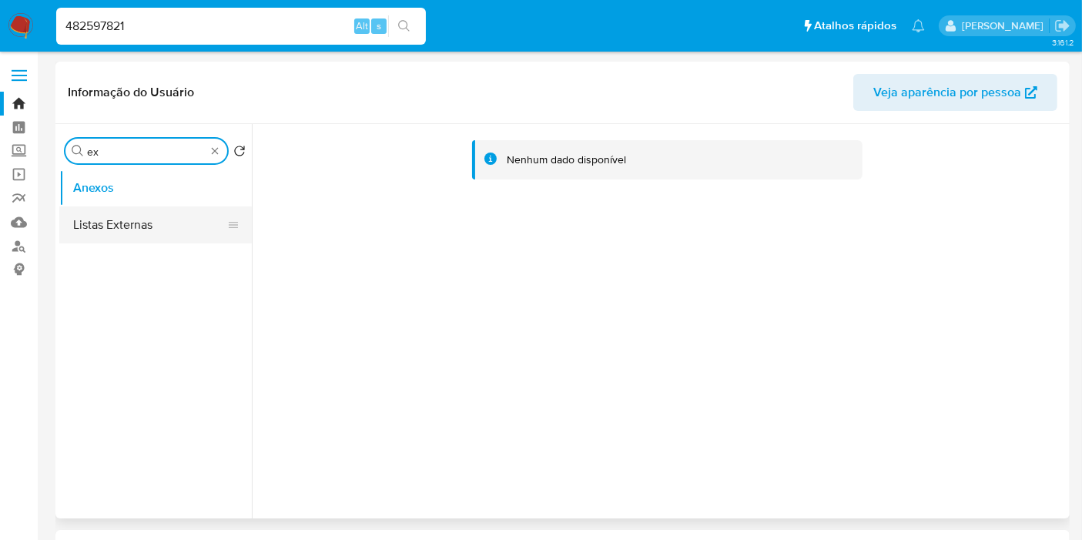
type input "ex"
click at [129, 231] on button "Listas Externas" at bounding box center [149, 224] width 180 height 37
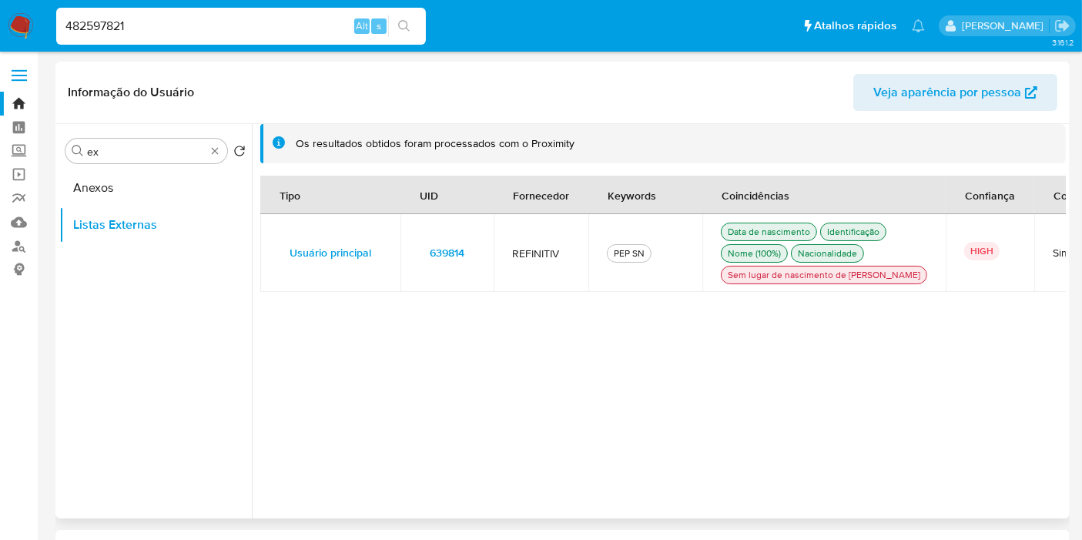
click at [475, 260] on td "639814" at bounding box center [447, 253] width 93 height 78
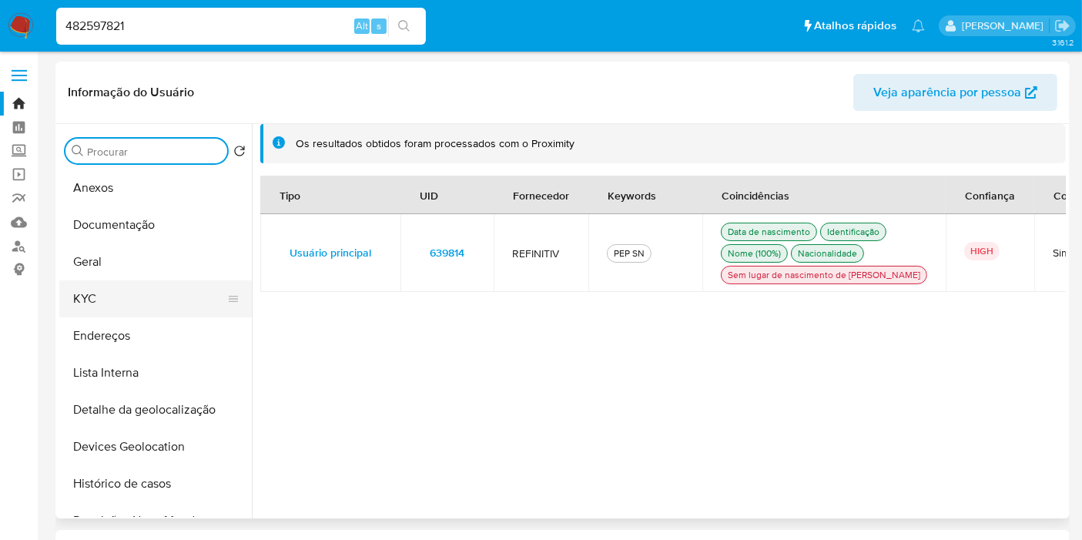
click at [132, 306] on button "KYC" at bounding box center [149, 298] width 180 height 37
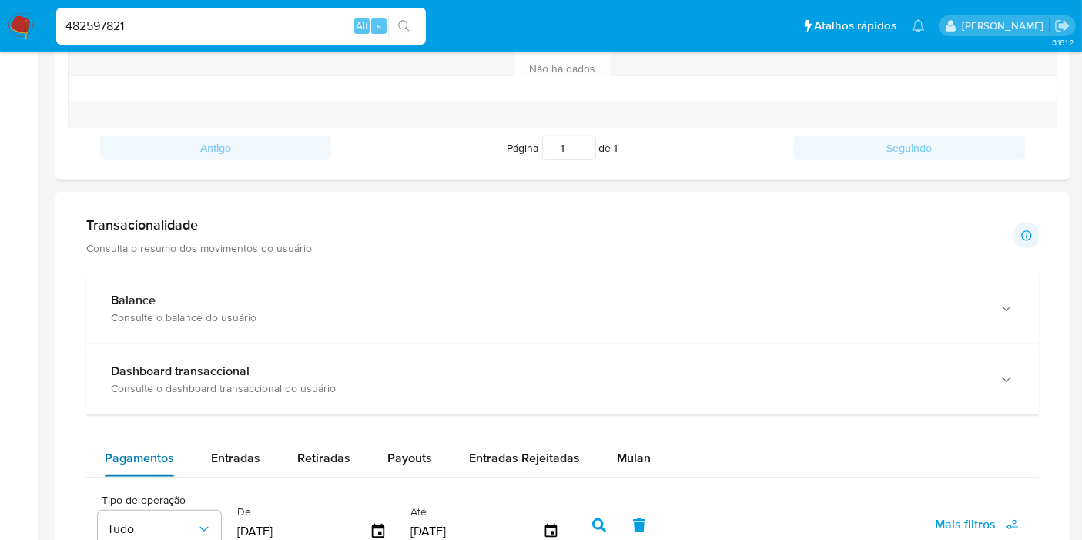
scroll to position [770, 0]
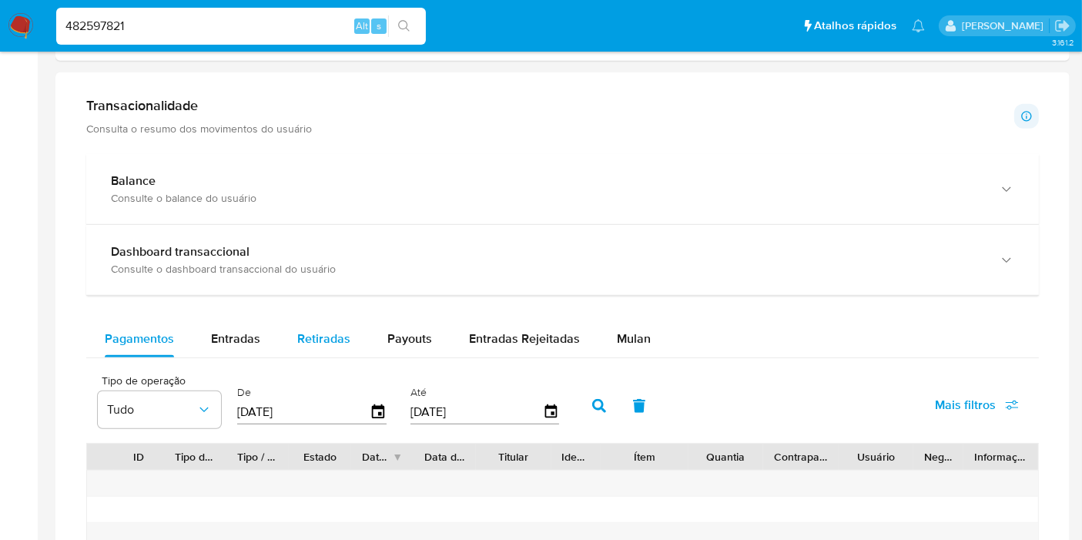
drag, startPoint x: 223, startPoint y: 329, endPoint x: 286, endPoint y: 328, distance: 63.2
click at [223, 330] on span "Entradas" at bounding box center [235, 339] width 49 height 18
select select "10"
click at [349, 328] on button "Retiradas" at bounding box center [324, 338] width 90 height 37
select select "10"
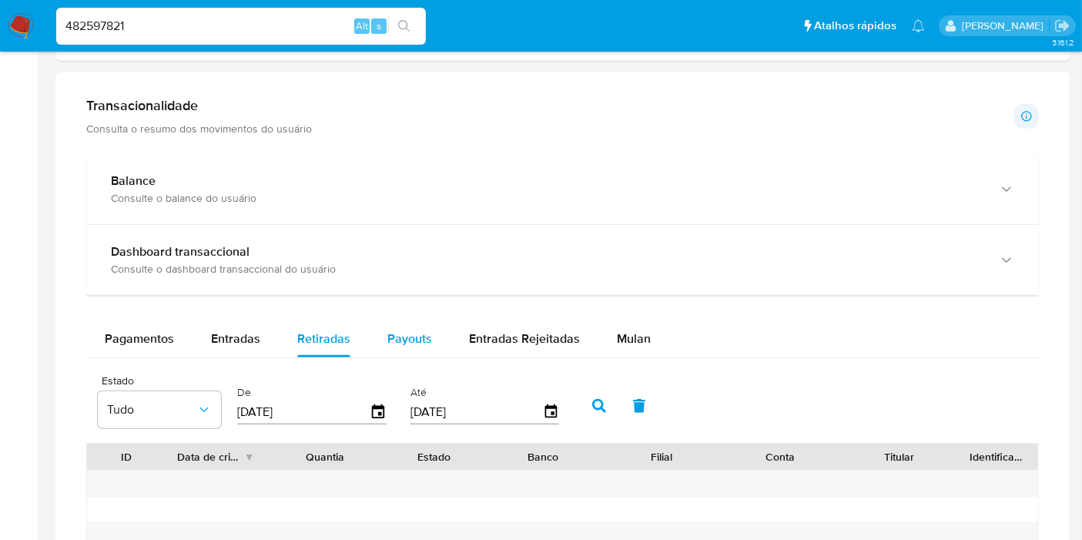
click at [416, 337] on span "Payouts" at bounding box center [409, 339] width 45 height 18
select select "10"
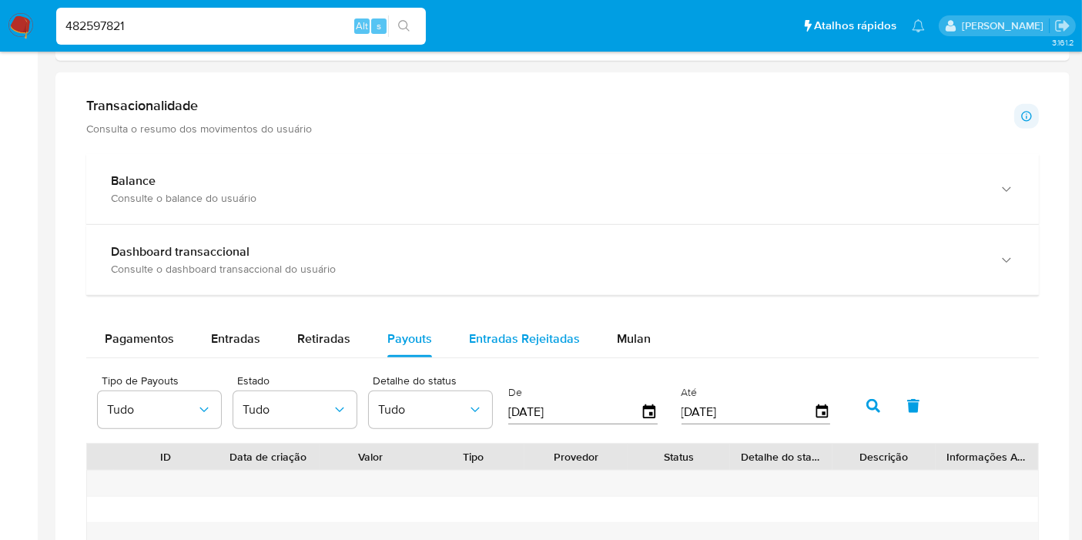
click at [513, 337] on span "Entradas Rejeitadas" at bounding box center [524, 339] width 111 height 18
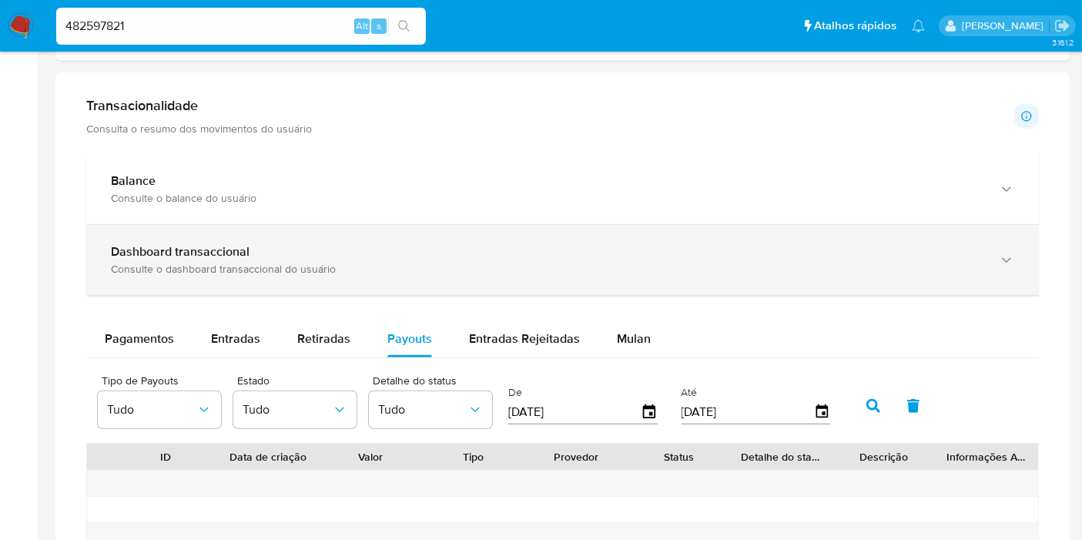
select select "10"
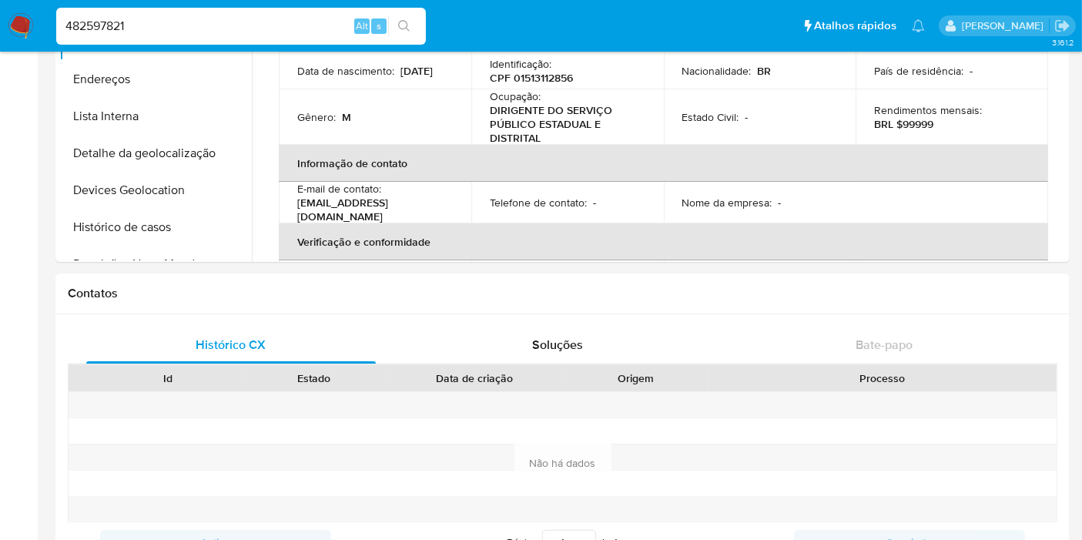
scroll to position [0, 0]
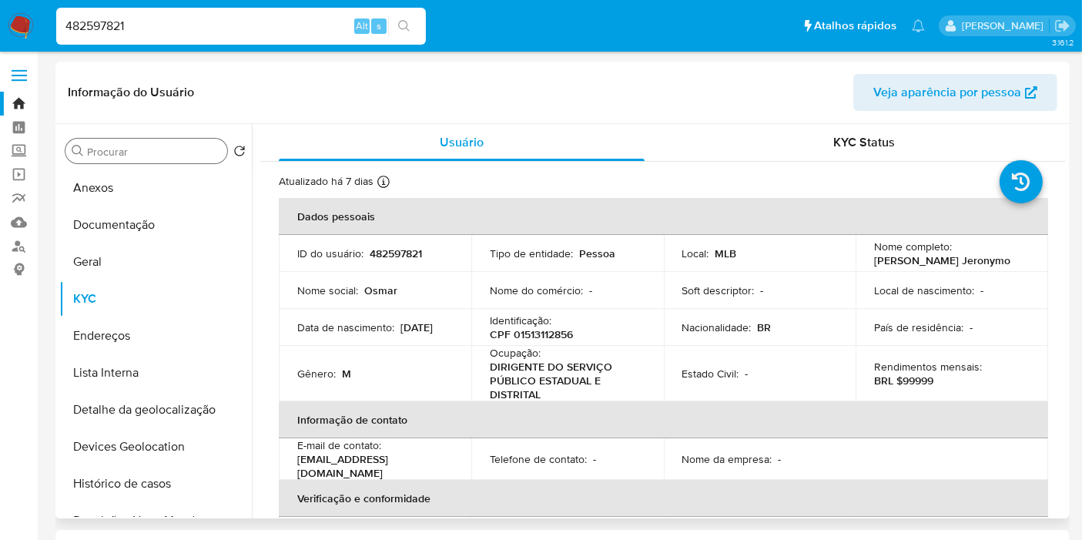
click at [530, 333] on p "CPF 01513112856" at bounding box center [531, 334] width 83 height 14
copy p "01513112856"
click at [290, 9] on div "482597821 Alt s" at bounding box center [241, 26] width 370 height 37
click at [283, 25] on input "482597821" at bounding box center [241, 26] width 370 height 20
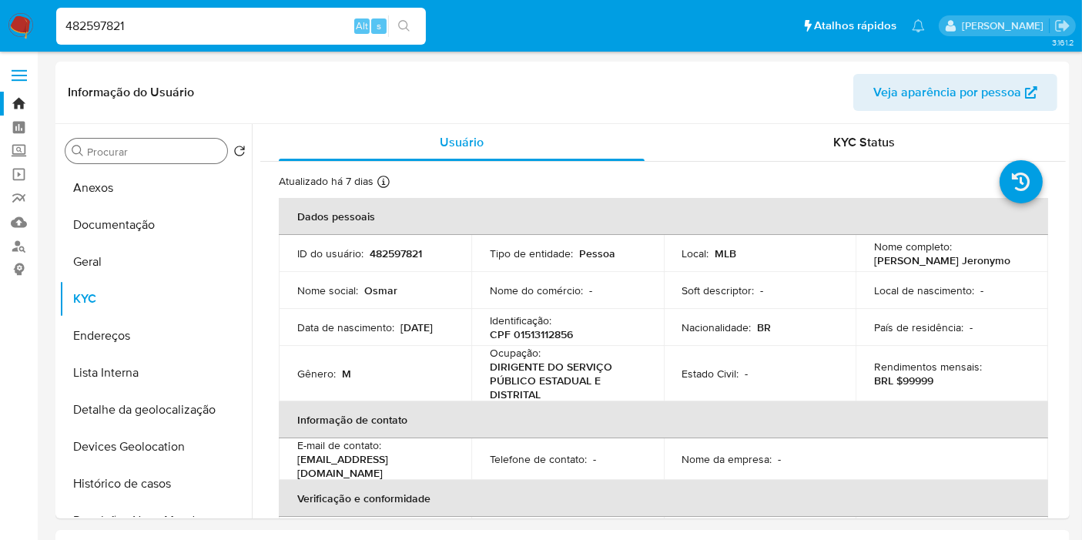
click at [283, 25] on input "482597821" at bounding box center [241, 26] width 370 height 20
paste input "8911616"
type input "8911616"
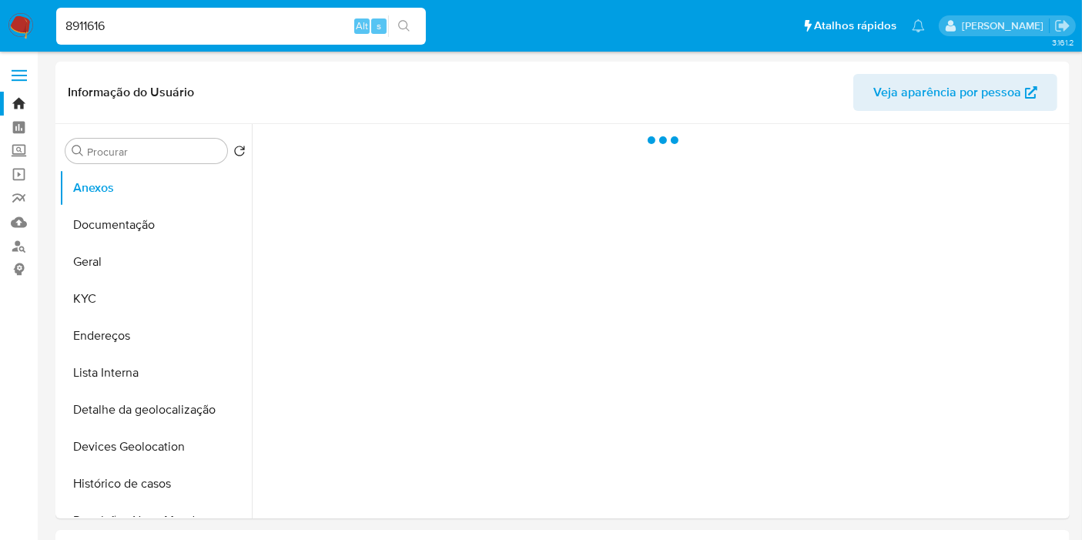
select select "10"
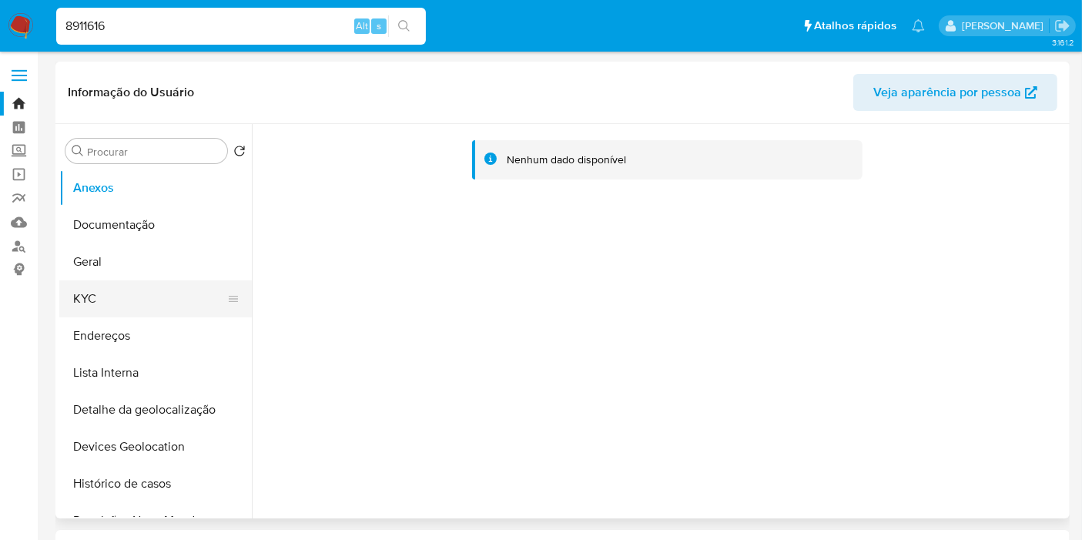
click at [99, 311] on button "KYC" at bounding box center [149, 298] width 180 height 37
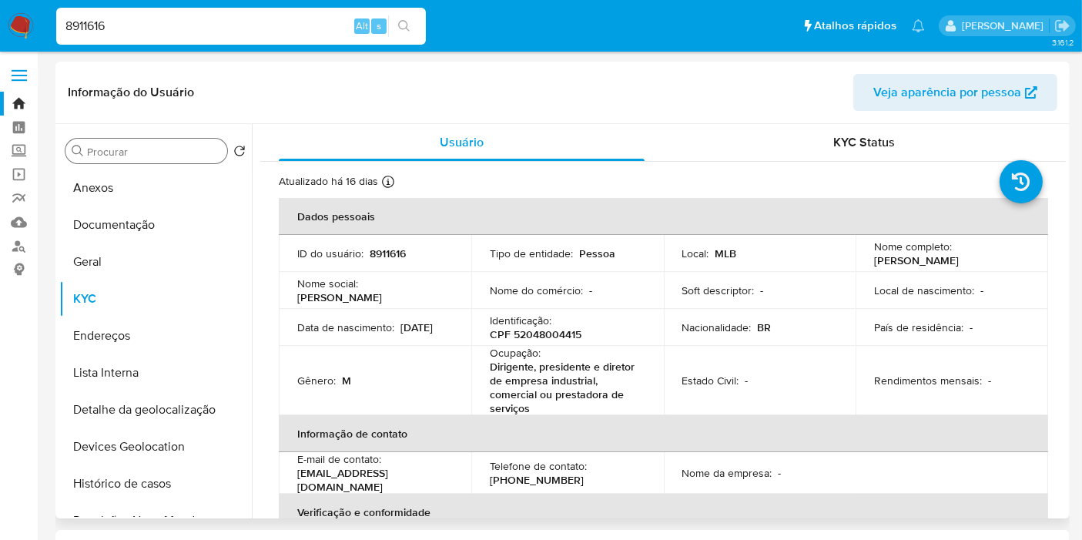
click at [140, 150] on input "Procurar" at bounding box center [154, 152] width 134 height 14
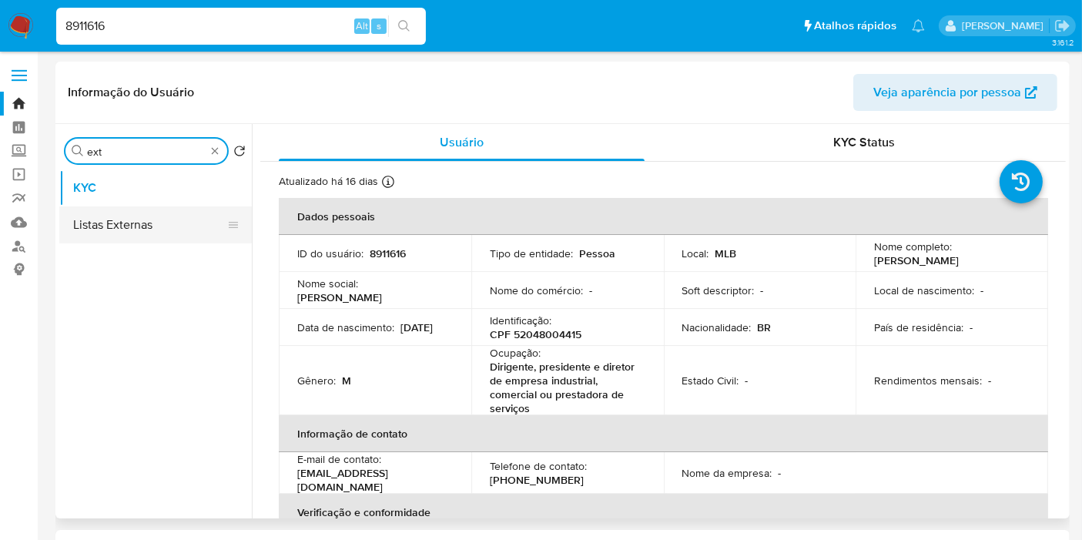
type input "ext"
click at [126, 219] on button "Listas Externas" at bounding box center [149, 224] width 180 height 37
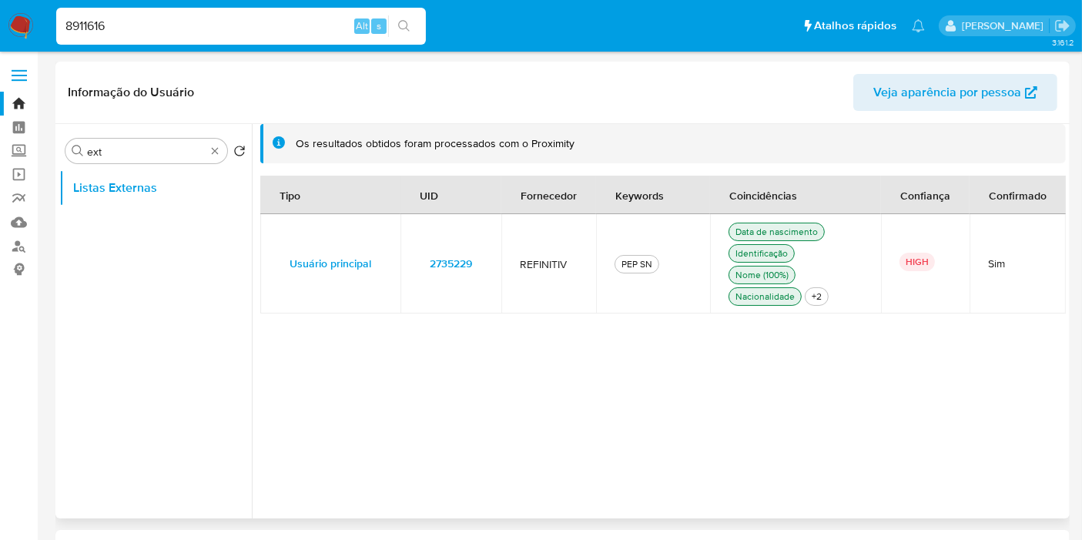
click at [489, 263] on td "2735229" at bounding box center [451, 263] width 101 height 99
click at [284, 25] on input "8911616" at bounding box center [241, 26] width 370 height 20
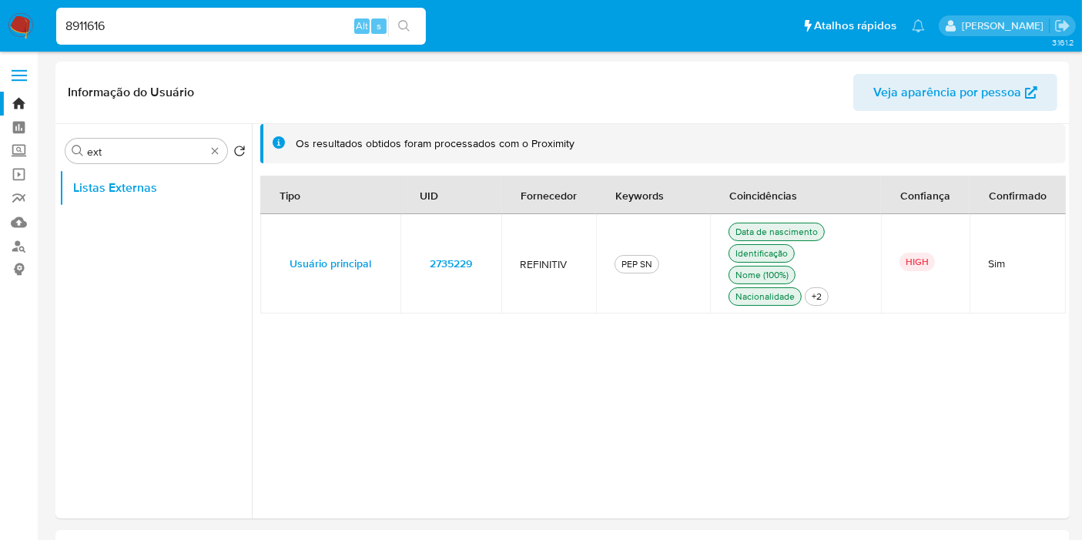
paste input "233350402"
type input "233350402"
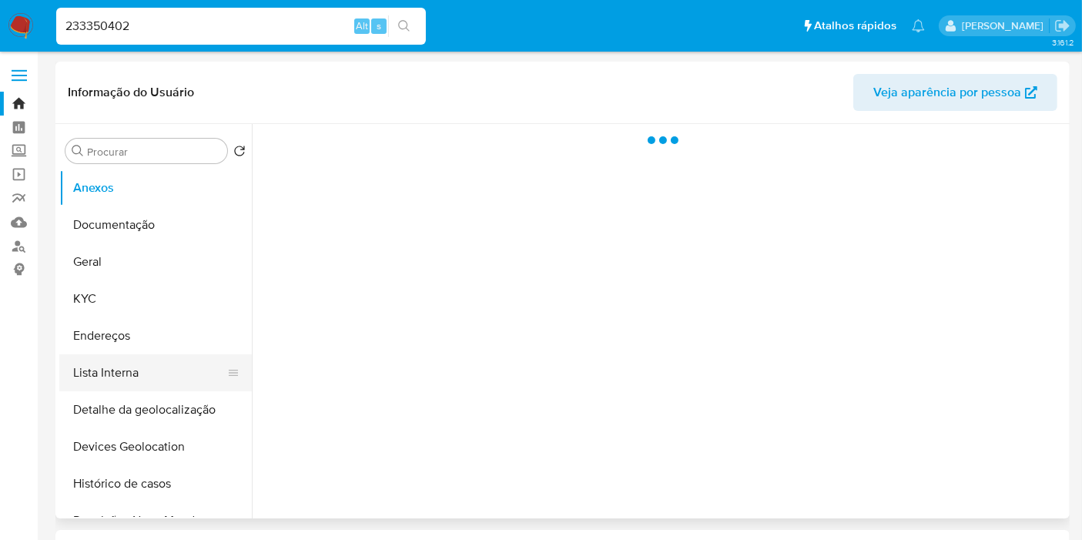
click at [98, 362] on button "Lista Interna" at bounding box center [149, 372] width 180 height 37
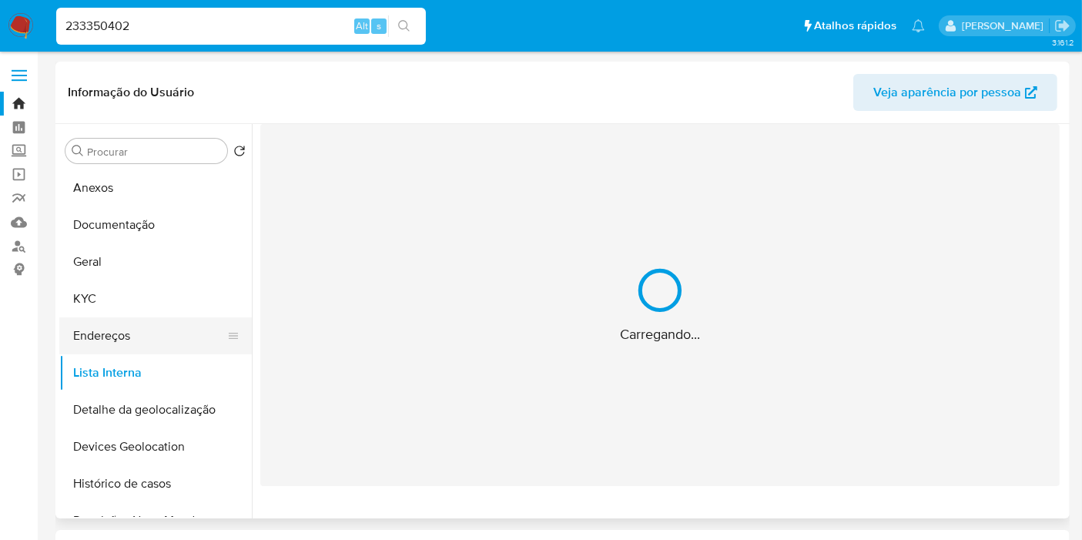
select select "10"
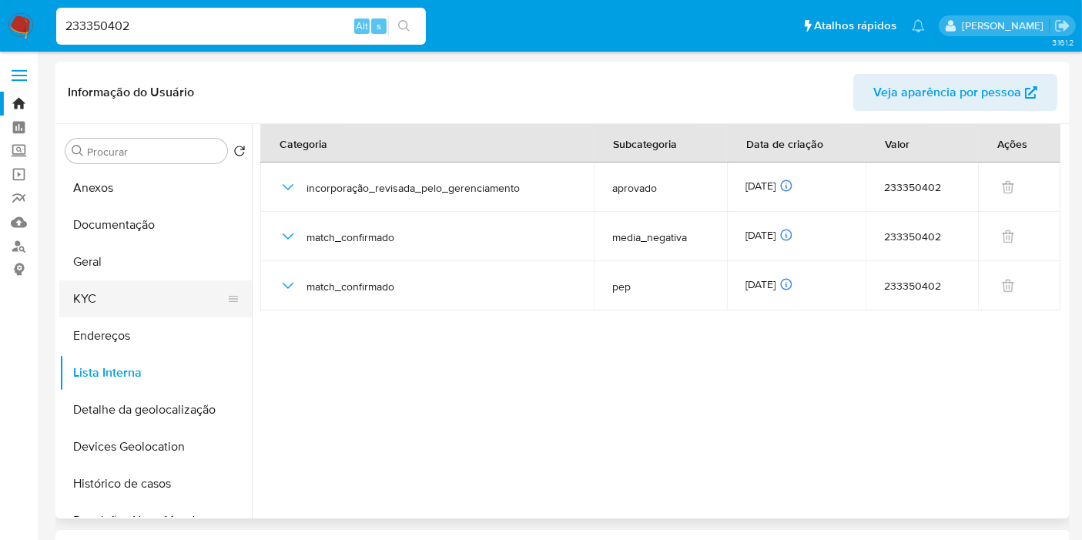
click at [146, 296] on button "KYC" at bounding box center [149, 298] width 180 height 37
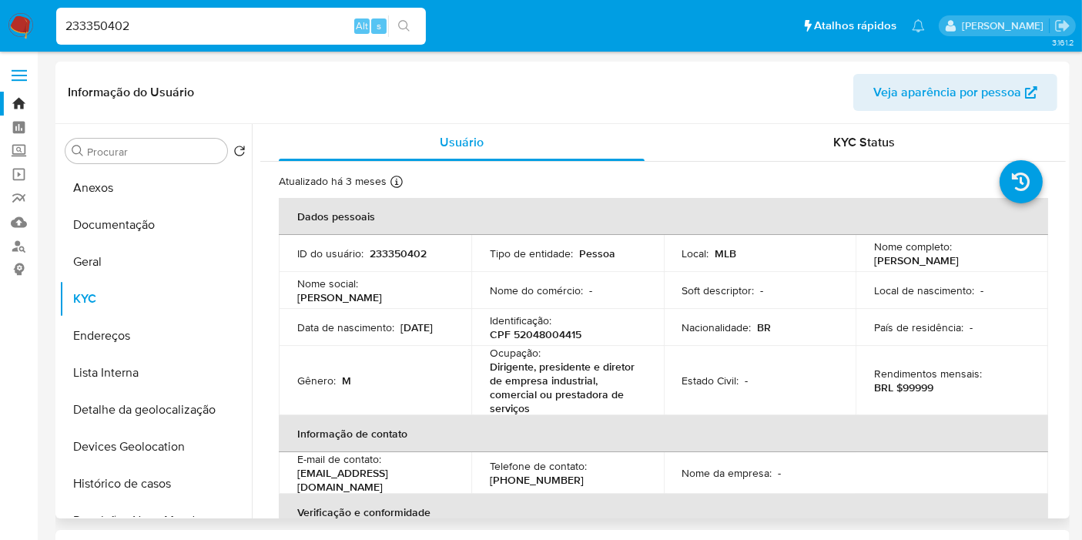
click at [542, 335] on p "CPF 52048004415" at bounding box center [536, 334] width 92 height 14
copy p "52048004415"
click at [393, 256] on p "233350402" at bounding box center [398, 254] width 57 height 14
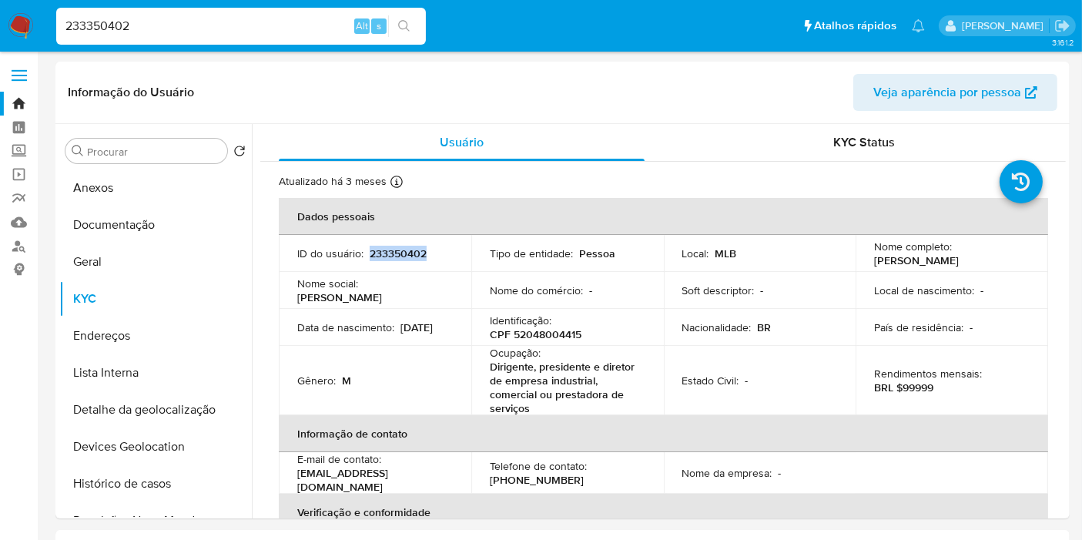
copy p "233350402"
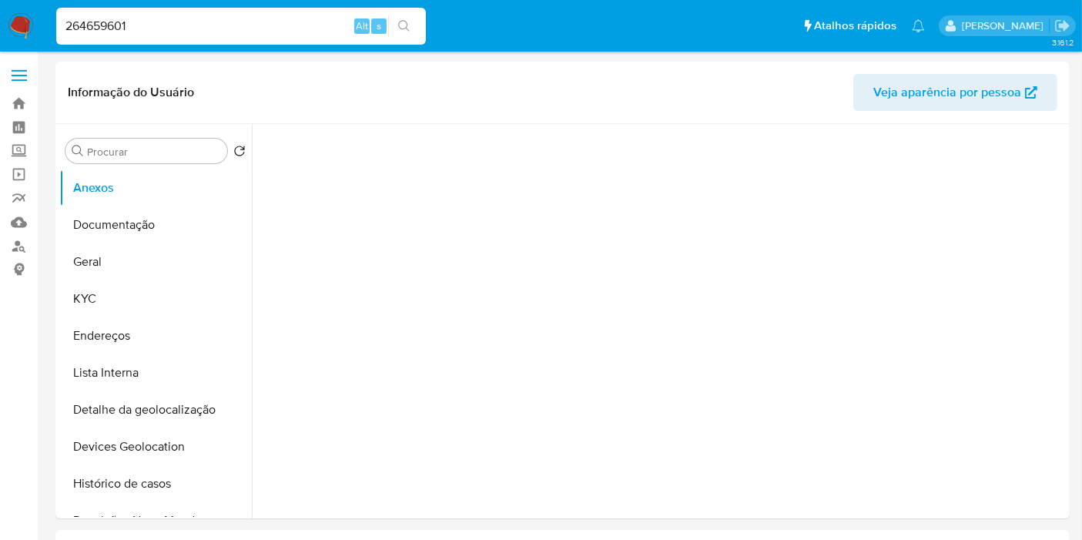
type input "264659601"
select select "10"
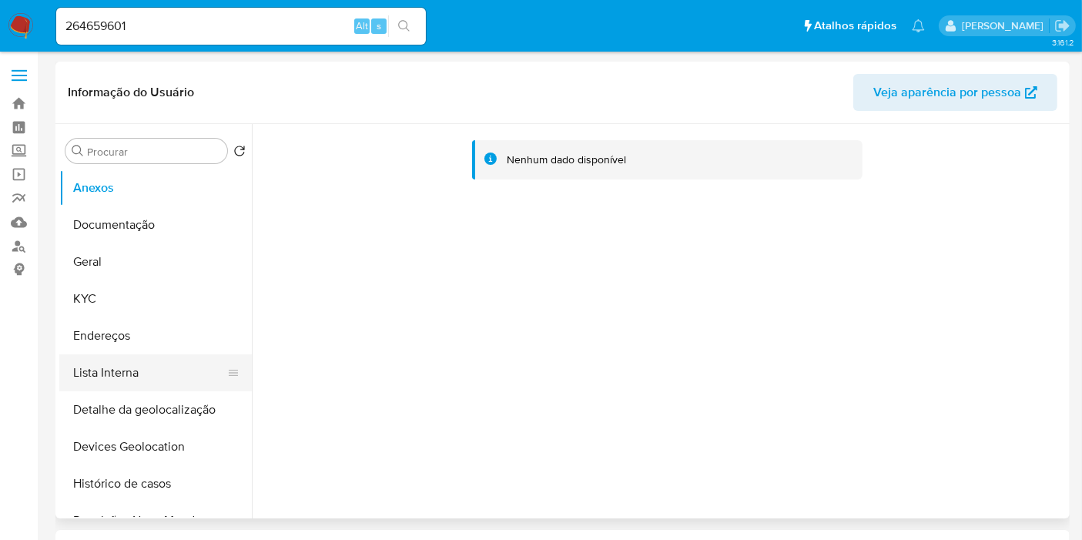
click at [146, 377] on button "Lista Interna" at bounding box center [149, 372] width 180 height 37
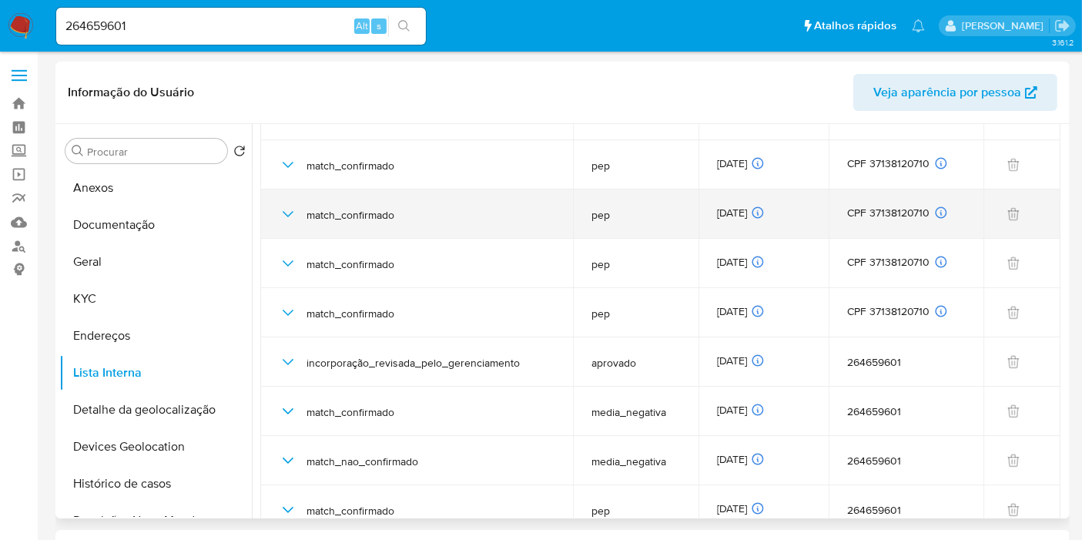
scroll to position [136, 0]
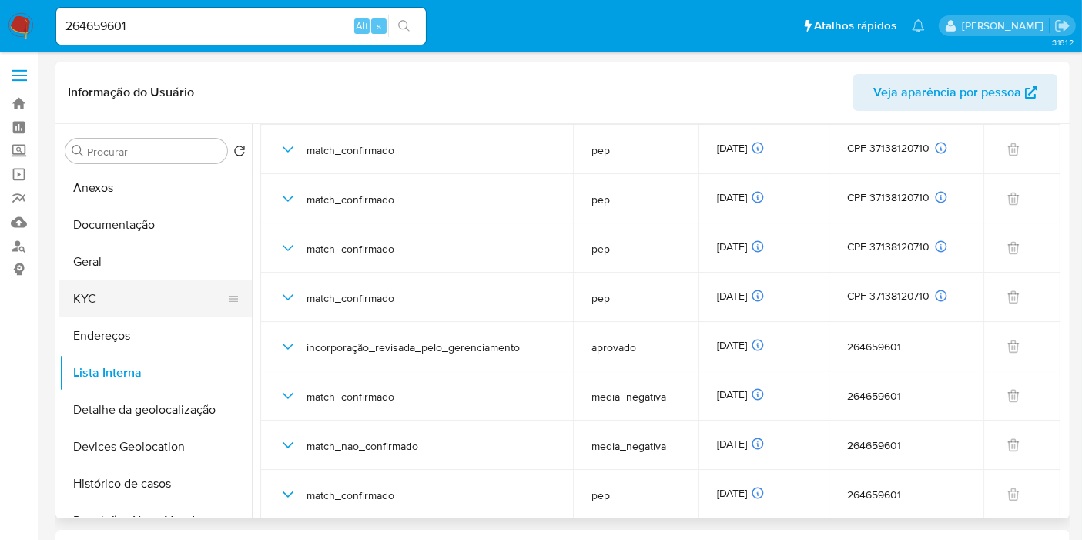
click at [166, 294] on button "KYC" at bounding box center [149, 298] width 180 height 37
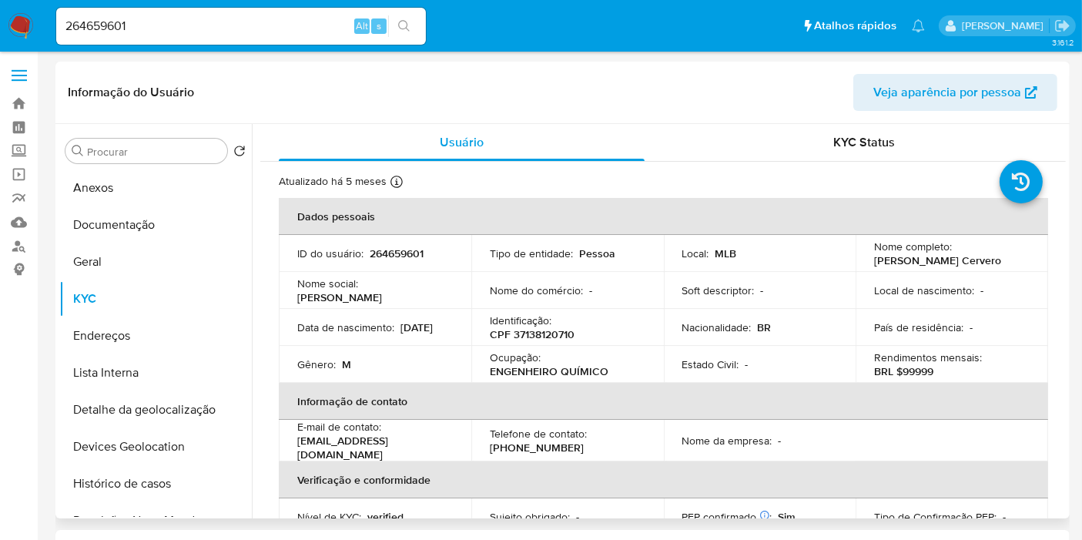
click at [552, 322] on div "Identificação : CPF 37138120710" at bounding box center [568, 328] width 156 height 28
click at [553, 328] on p "CPF 37138120710" at bounding box center [532, 334] width 85 height 14
copy p "37138120710"
click at [143, 384] on button "Lista Interna" at bounding box center [149, 372] width 180 height 37
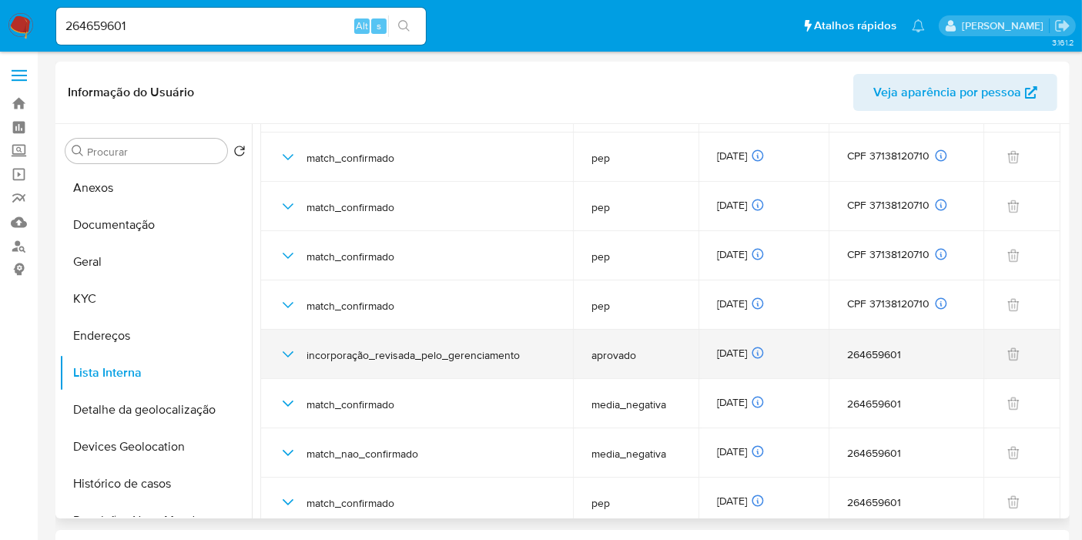
scroll to position [136, 0]
